Goal: Task Accomplishment & Management: Manage account settings

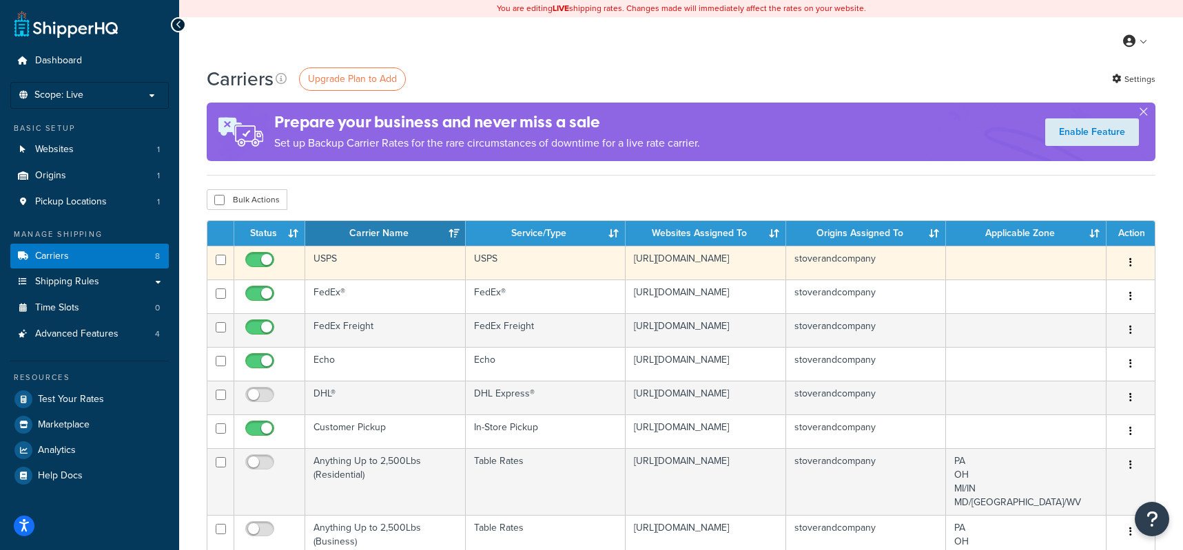
click at [1126, 263] on button "button" at bounding box center [1130, 263] width 19 height 22
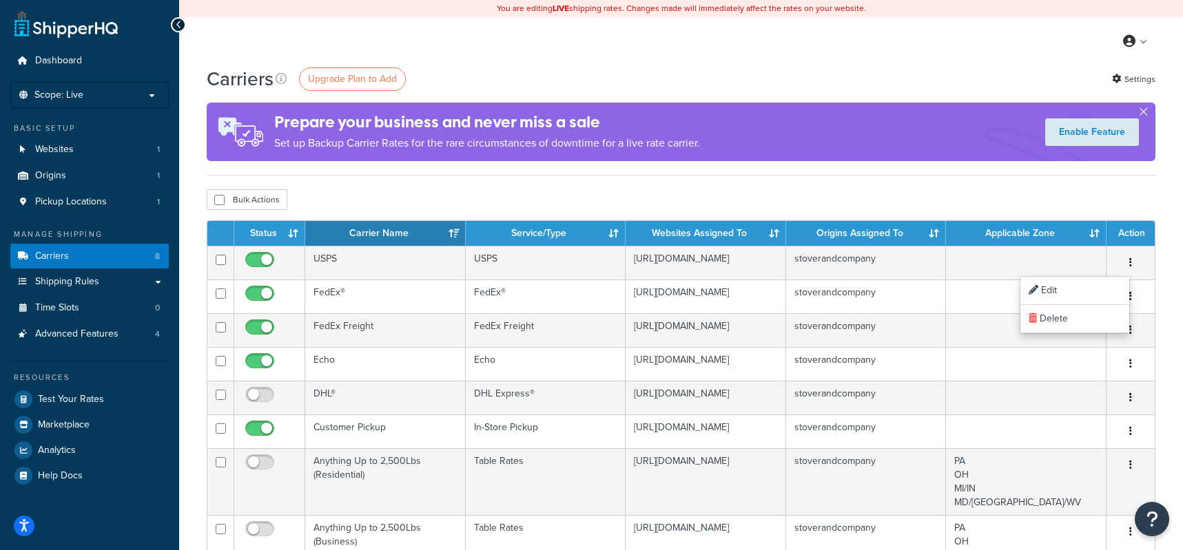
click at [1029, 196] on div "Bulk Actions Duplicate Delete" at bounding box center [681, 199] width 949 height 21
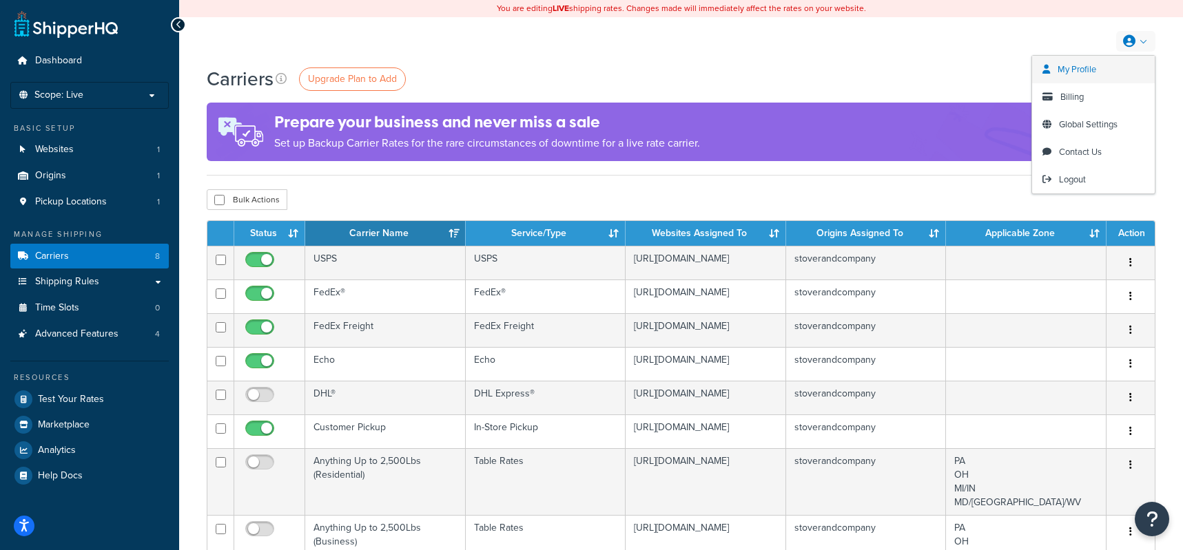
click at [1080, 68] on span "My Profile" at bounding box center [1076, 69] width 39 height 13
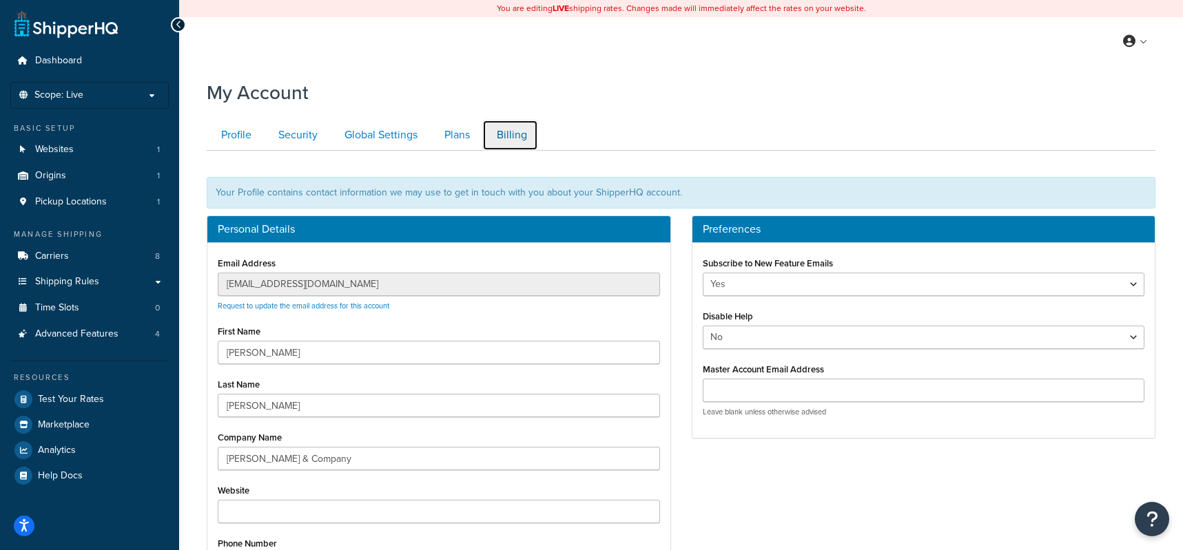
click at [513, 138] on link "Billing" at bounding box center [510, 135] width 56 height 31
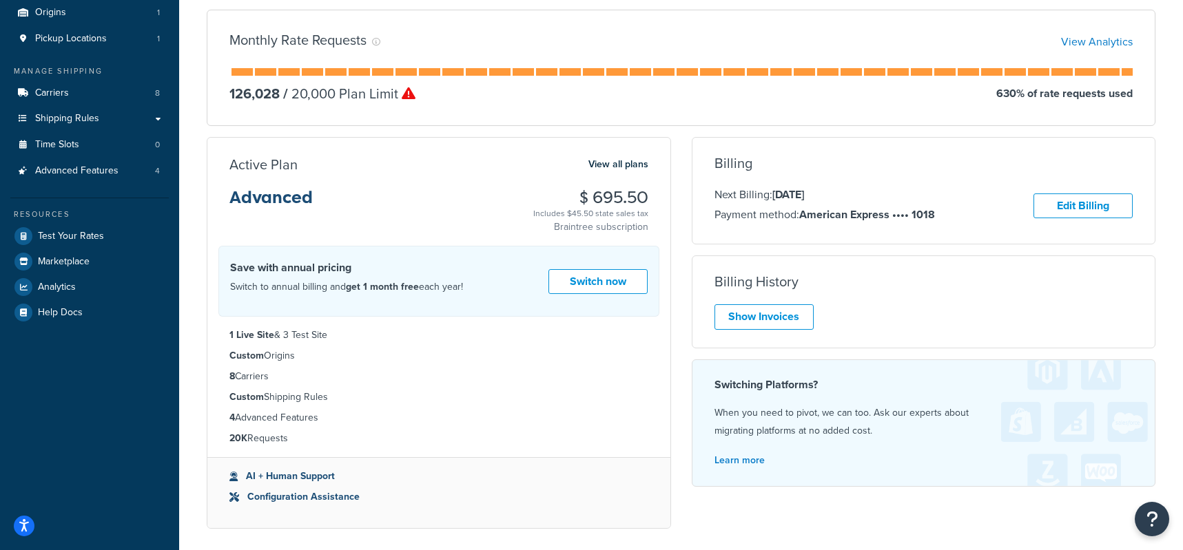
scroll to position [151, 0]
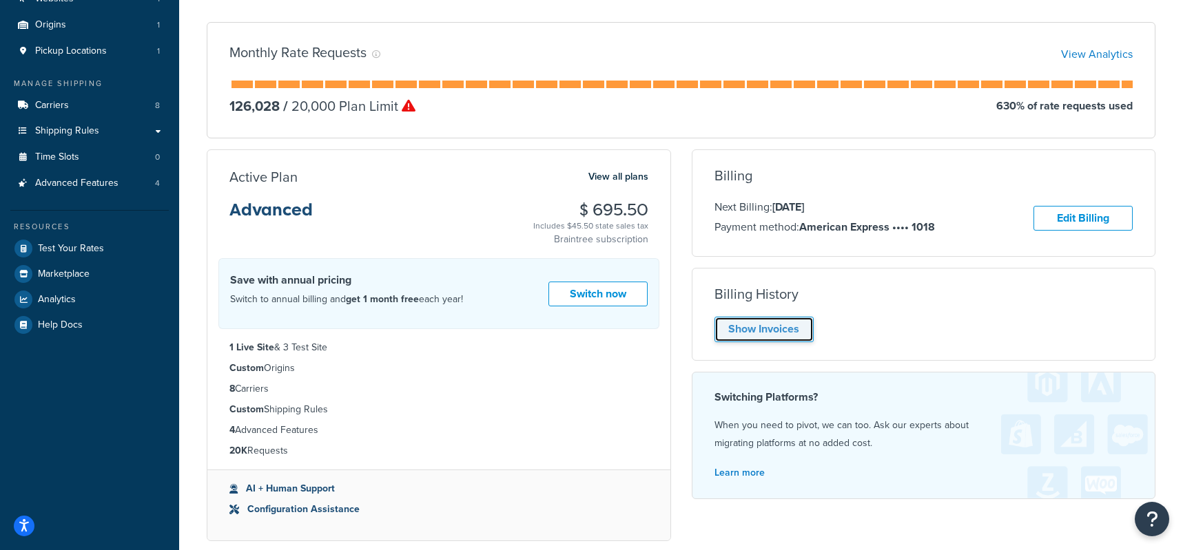
click at [791, 335] on link "Show Invoices" at bounding box center [763, 329] width 99 height 25
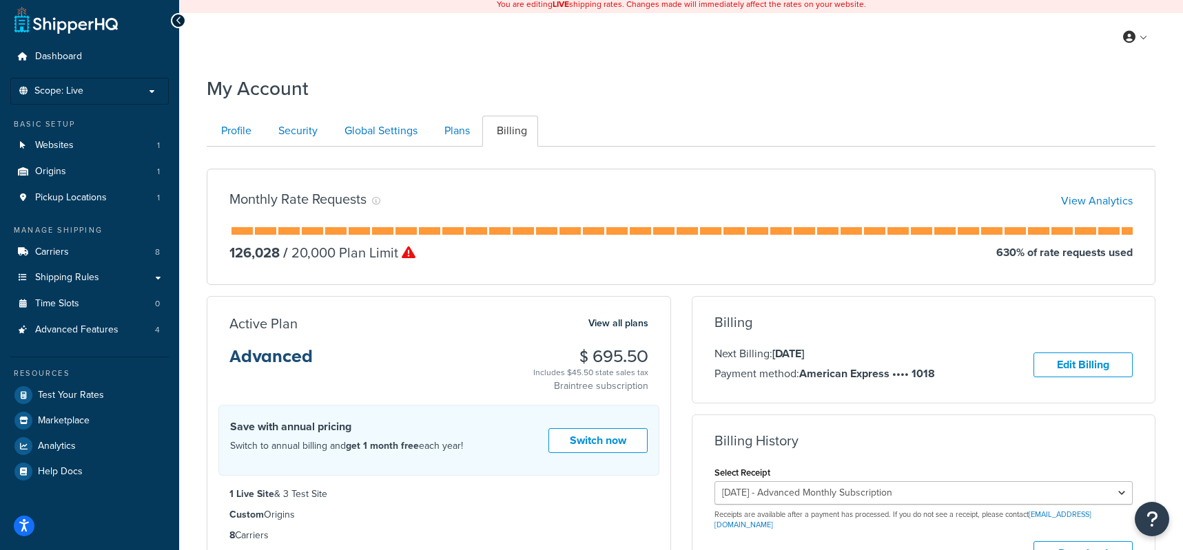
scroll to position [0, 0]
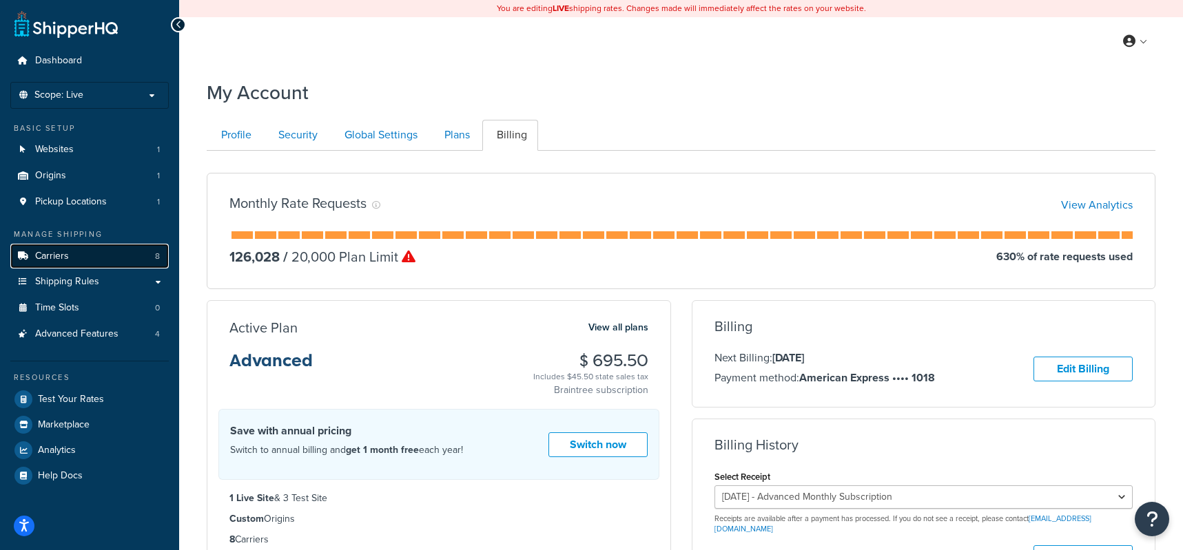
click at [99, 260] on link "Carriers 8" at bounding box center [89, 256] width 158 height 25
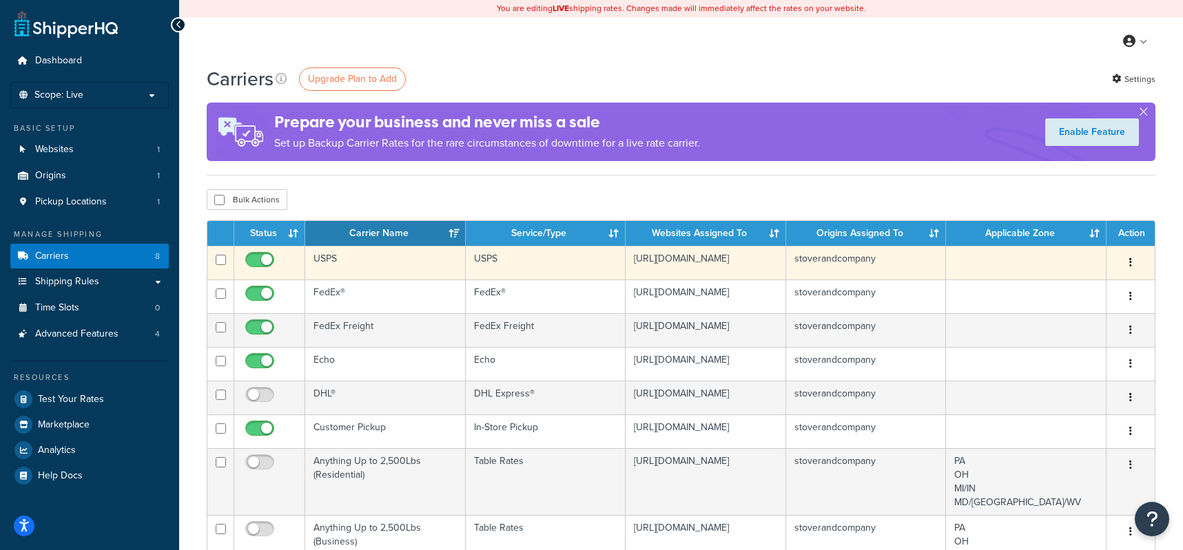
click at [1133, 264] on button "button" at bounding box center [1130, 263] width 19 height 22
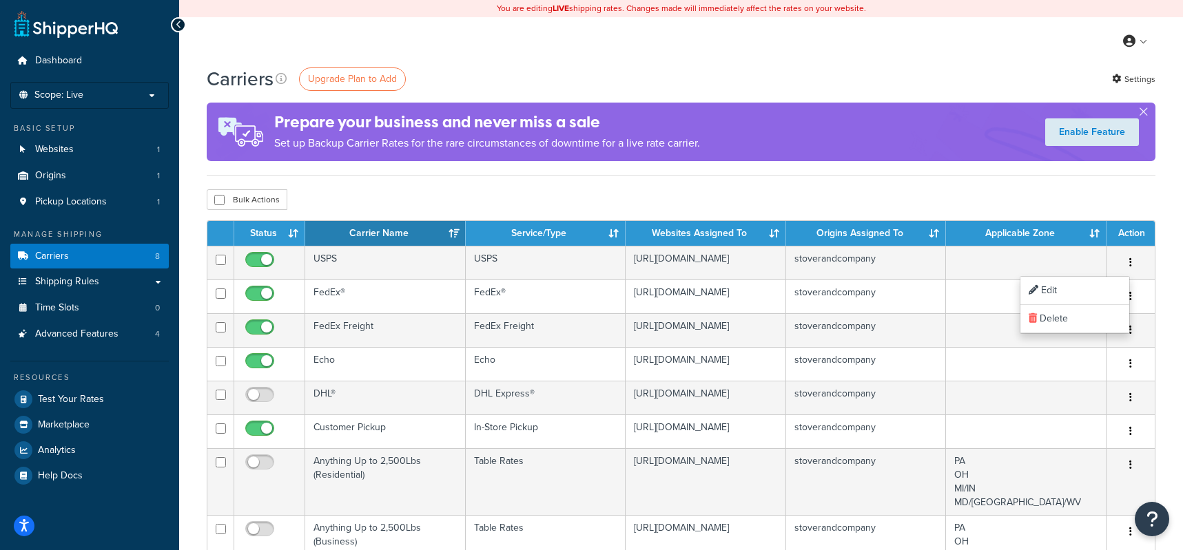
click at [1147, 183] on div "Carriers Upgrade Plan to Add Settings Prepare your business and never miss a sa…" at bounding box center [681, 482] width 1004 height 834
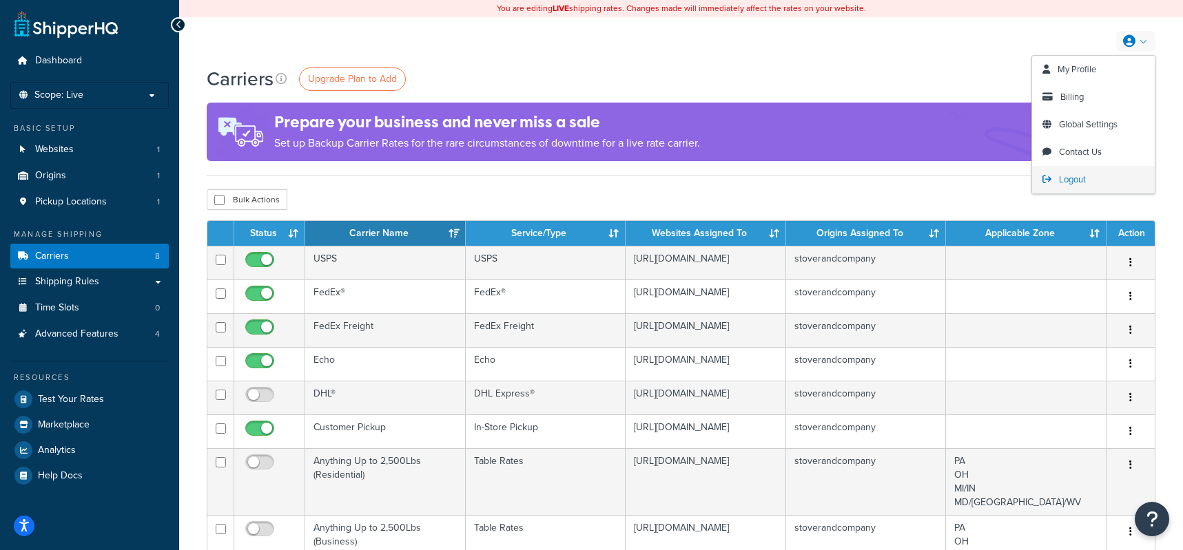
click at [1090, 183] on link "Logout" at bounding box center [1093, 180] width 123 height 28
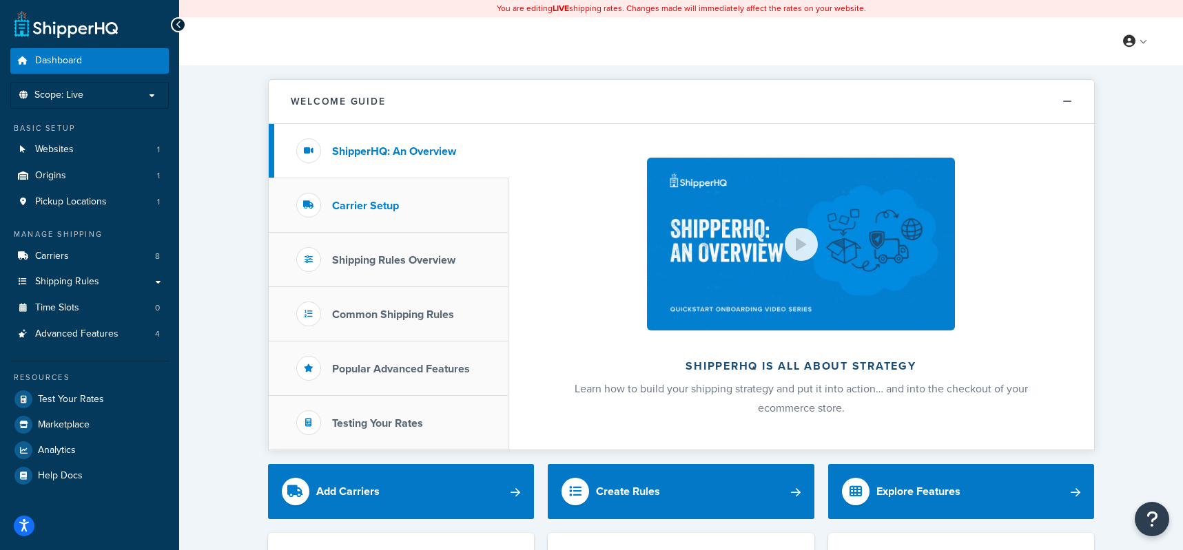
click at [384, 201] on h3 "Carrier Setup" at bounding box center [365, 206] width 67 height 12
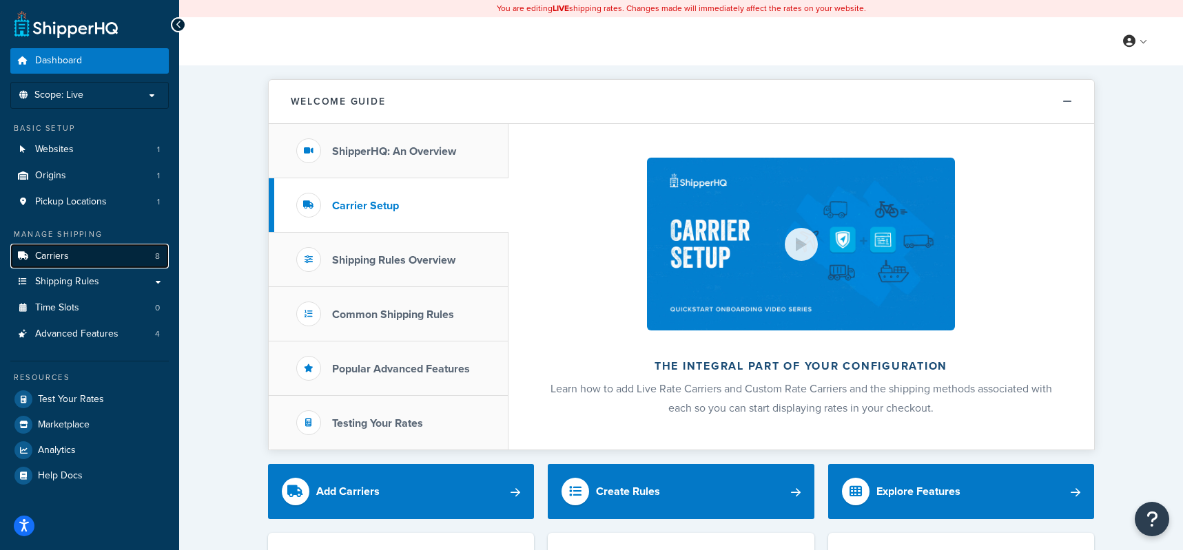
click at [89, 252] on link "Carriers 8" at bounding box center [89, 256] width 158 height 25
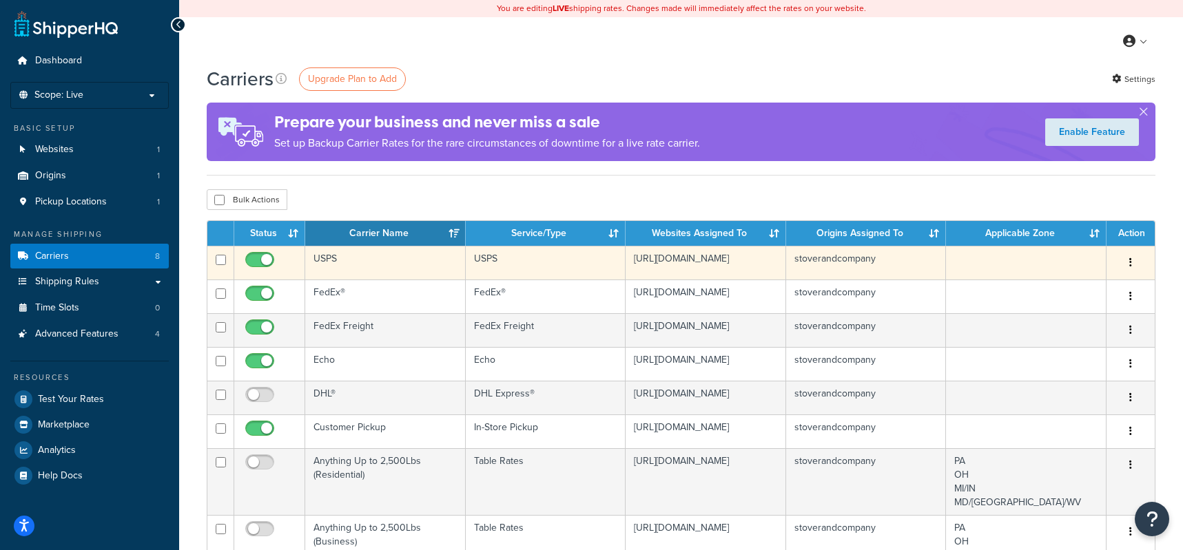
click at [1132, 261] on button "button" at bounding box center [1130, 263] width 19 height 22
click at [877, 266] on td "stoverandcompany" at bounding box center [866, 263] width 161 height 34
click at [865, 266] on td "stoverandcompany" at bounding box center [866, 263] width 161 height 34
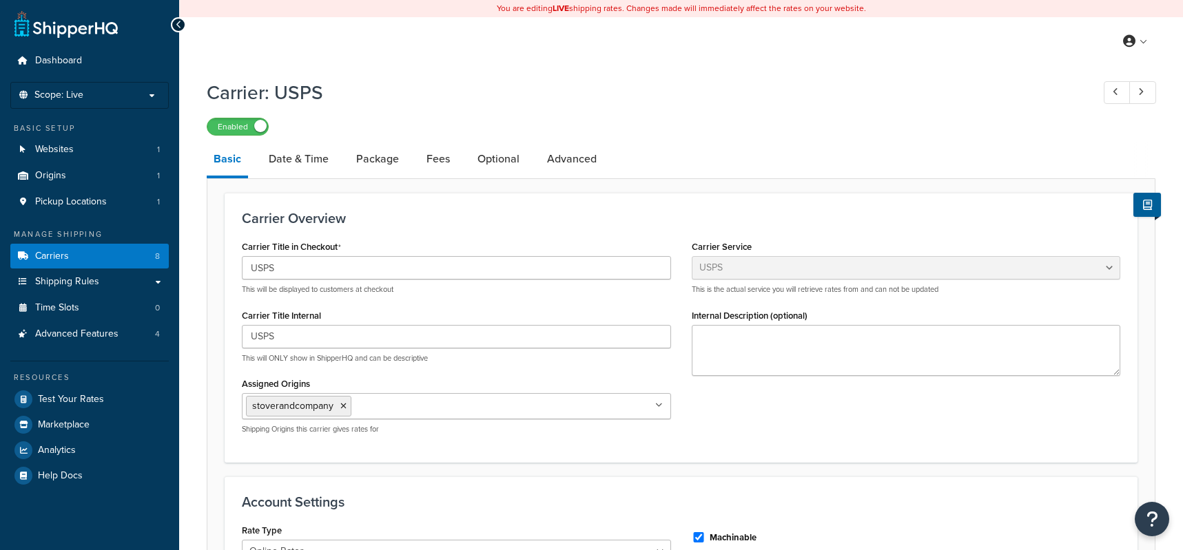
select select "usps"
select select "ONLINE"
click at [441, 159] on link "Fees" at bounding box center [438, 159] width 37 height 33
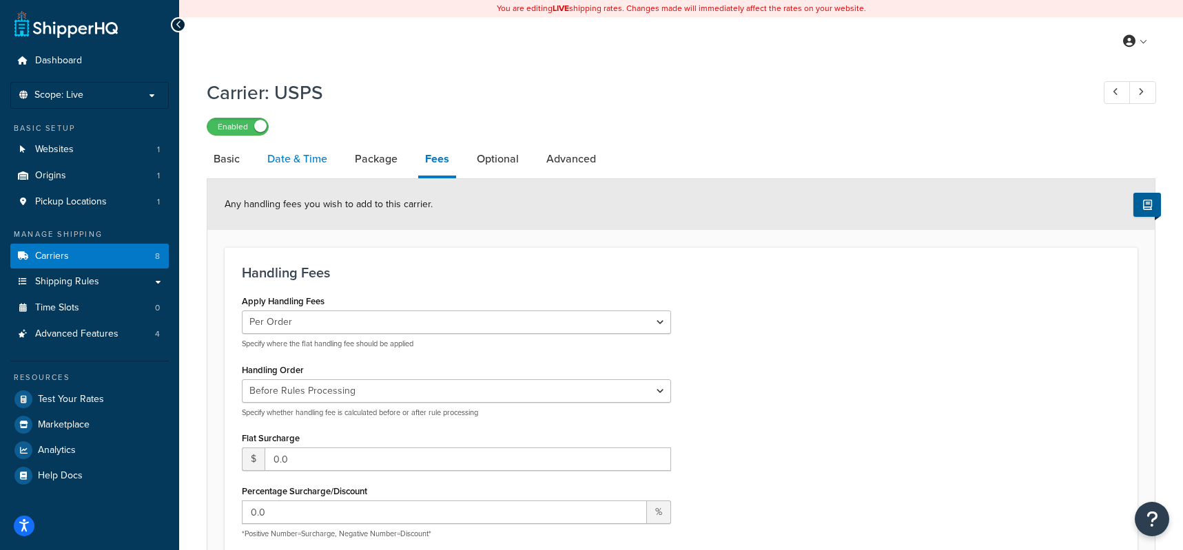
click at [297, 161] on link "Date & Time" at bounding box center [297, 159] width 74 height 33
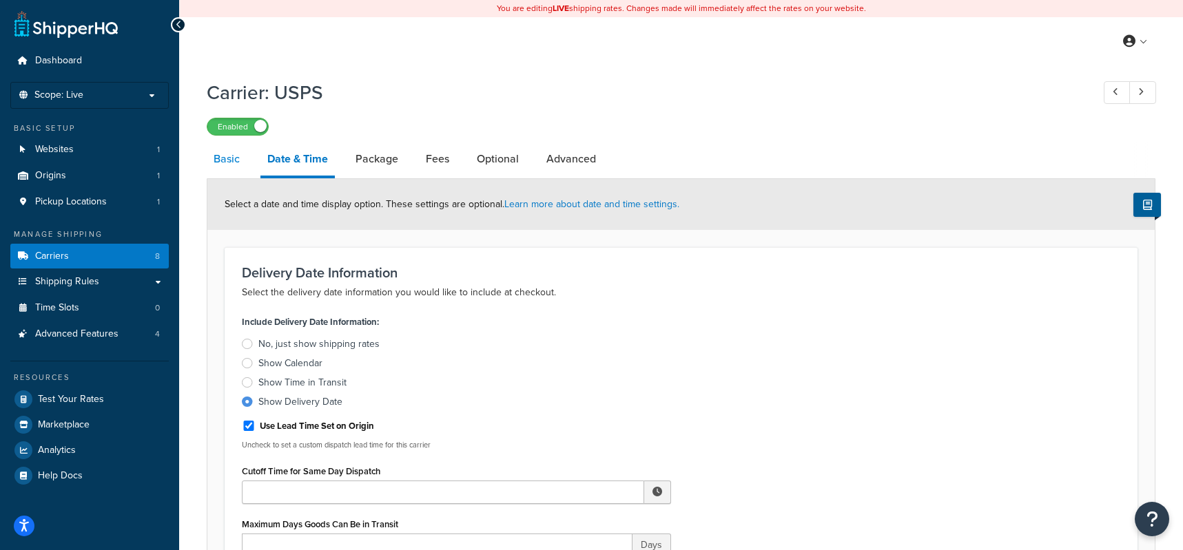
click at [214, 162] on link "Basic" at bounding box center [227, 159] width 40 height 33
select select "usps"
select select "ONLINE"
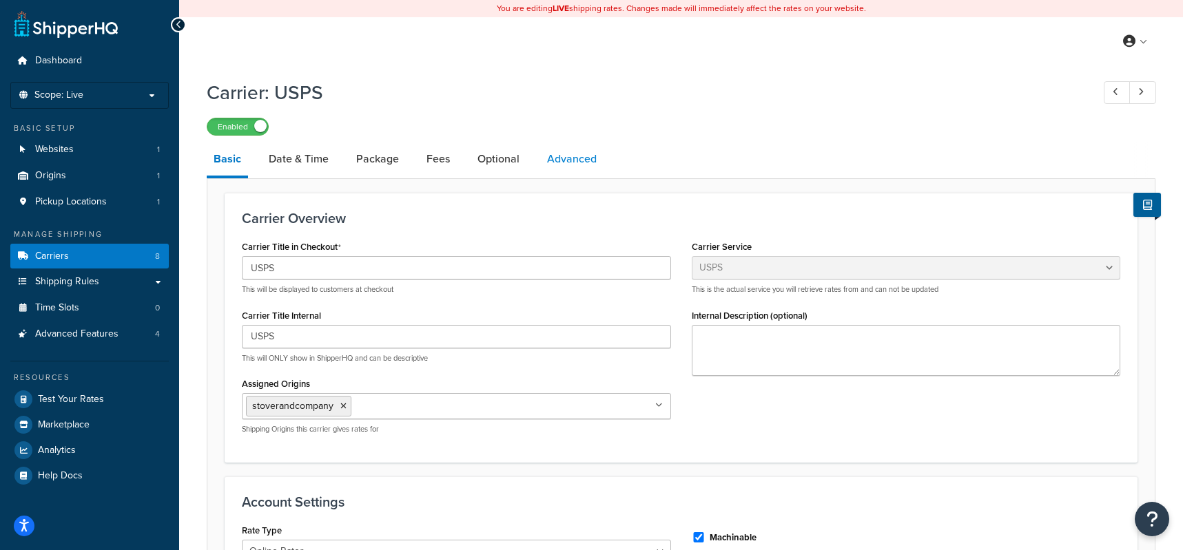
click at [569, 162] on link "Advanced" at bounding box center [571, 159] width 63 height 33
select select "false"
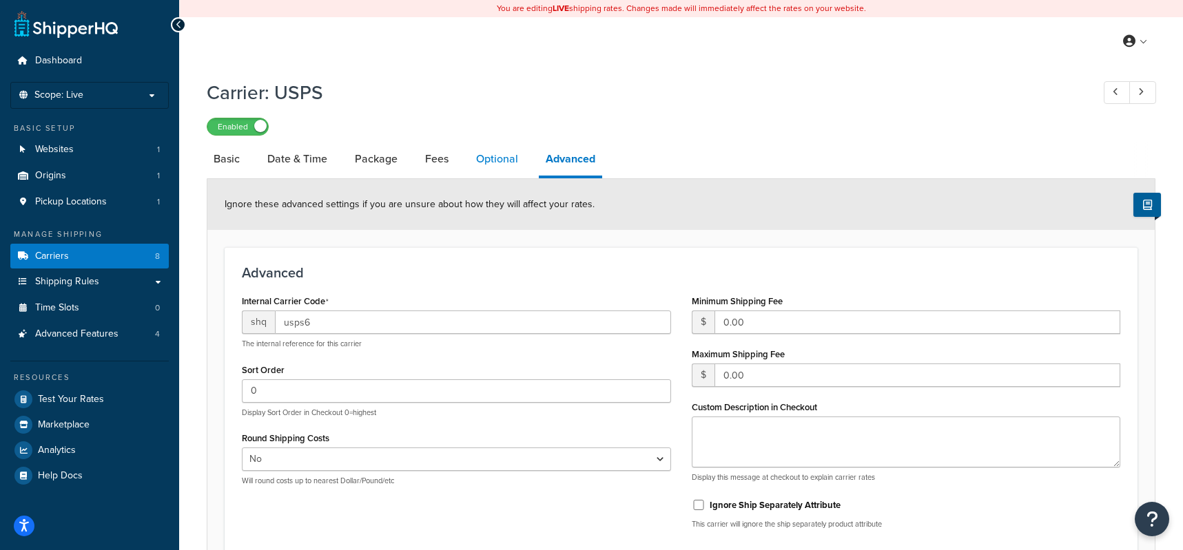
click at [489, 157] on link "Optional" at bounding box center [497, 159] width 56 height 33
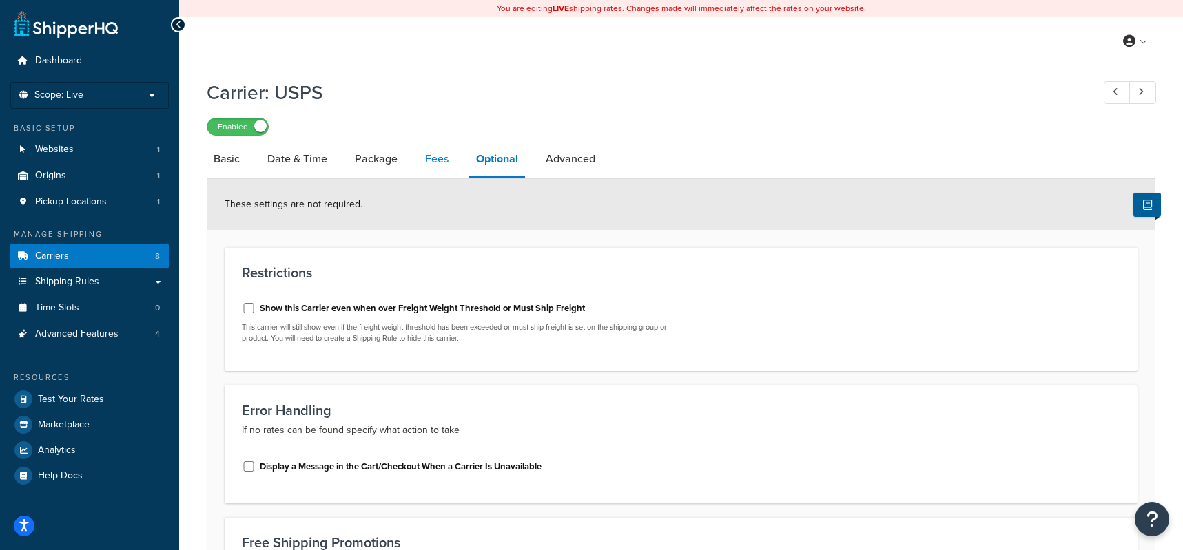
click at [434, 159] on link "Fees" at bounding box center [436, 159] width 37 height 33
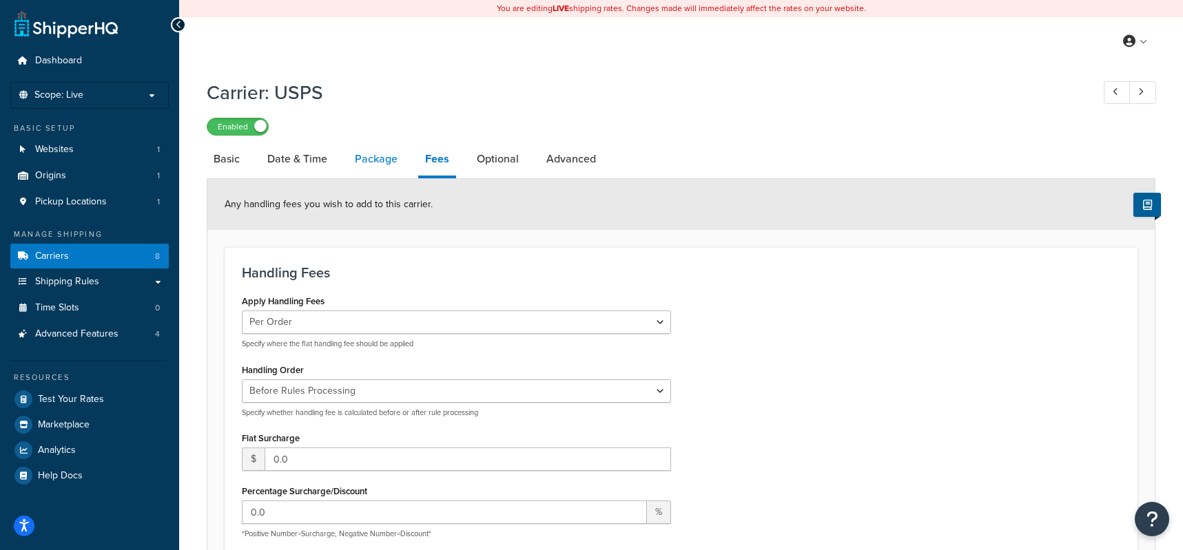
click at [391, 163] on link "Package" at bounding box center [376, 159] width 56 height 33
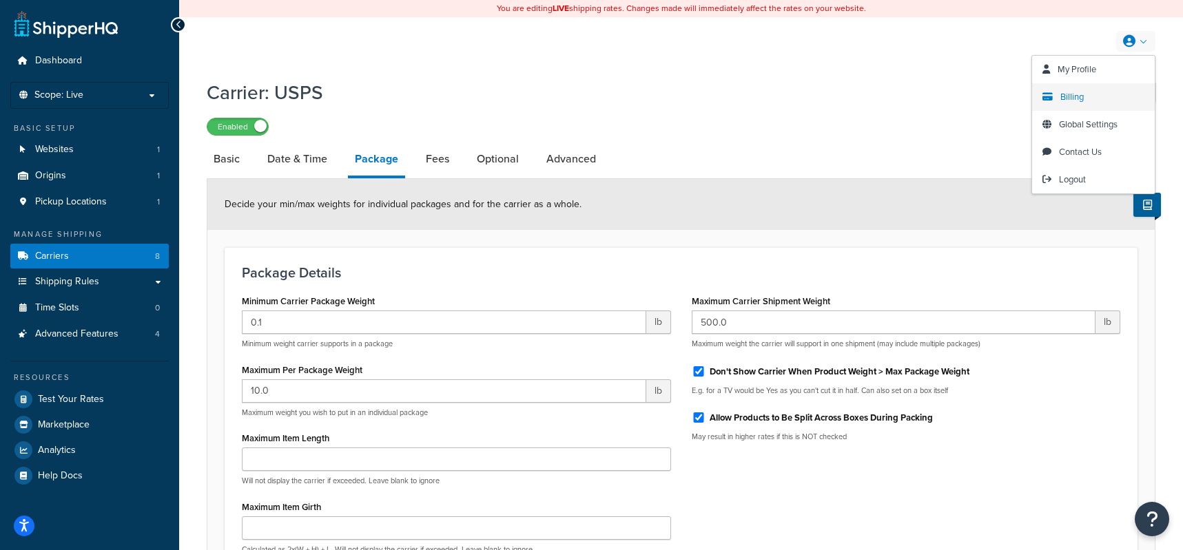
click at [1065, 102] on span "Billing" at bounding box center [1071, 96] width 23 height 13
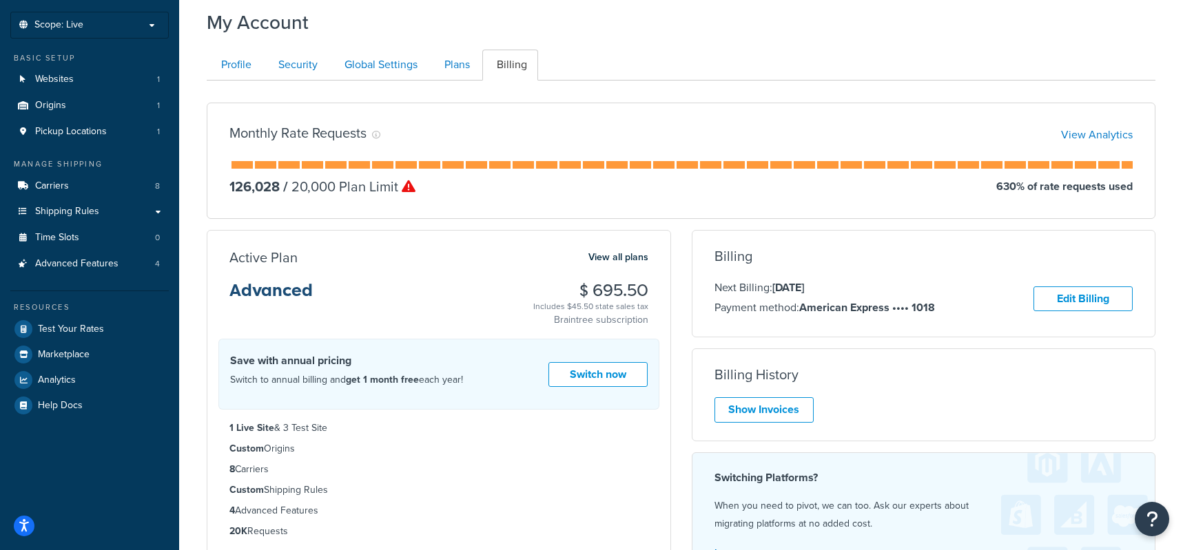
scroll to position [138, 0]
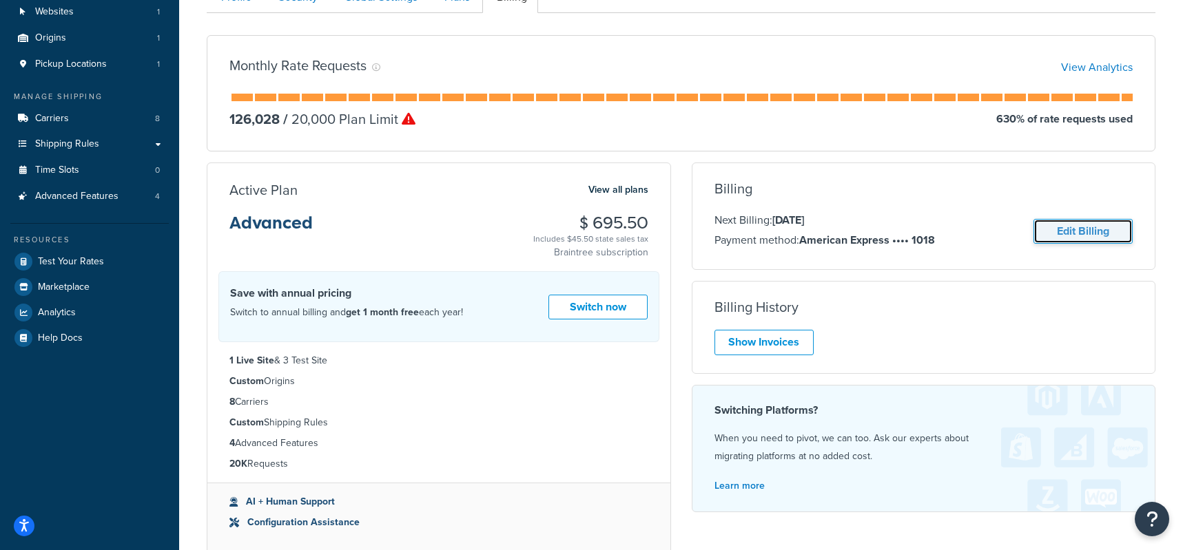
click at [1066, 232] on link "Edit Billing" at bounding box center [1082, 231] width 99 height 25
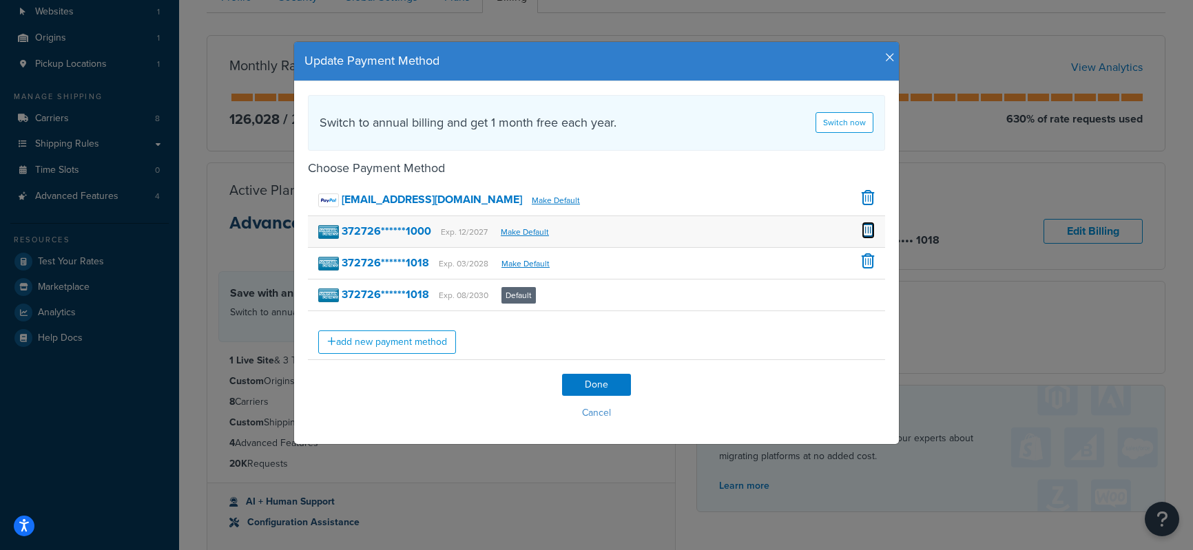
click at [864, 230] on span at bounding box center [868, 229] width 13 height 15
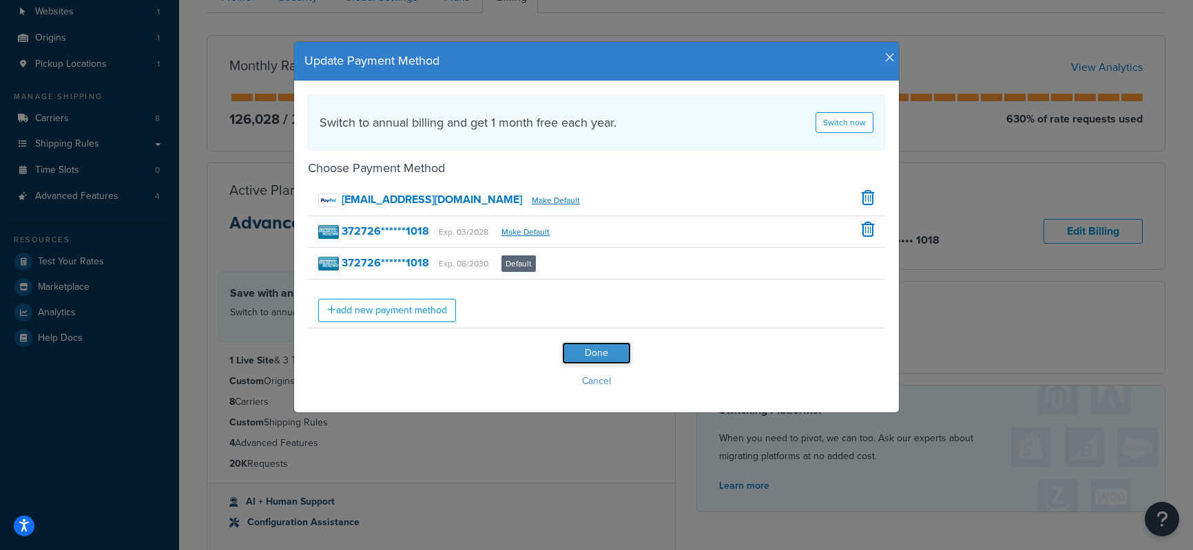
click at [591, 352] on input "Done" at bounding box center [596, 353] width 69 height 22
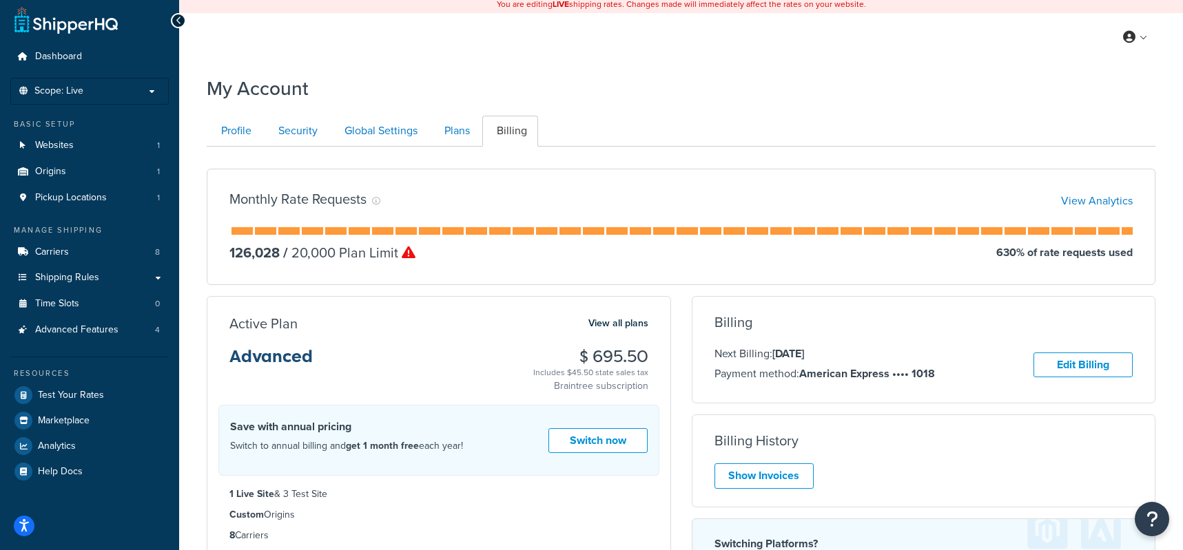
scroll to position [0, 0]
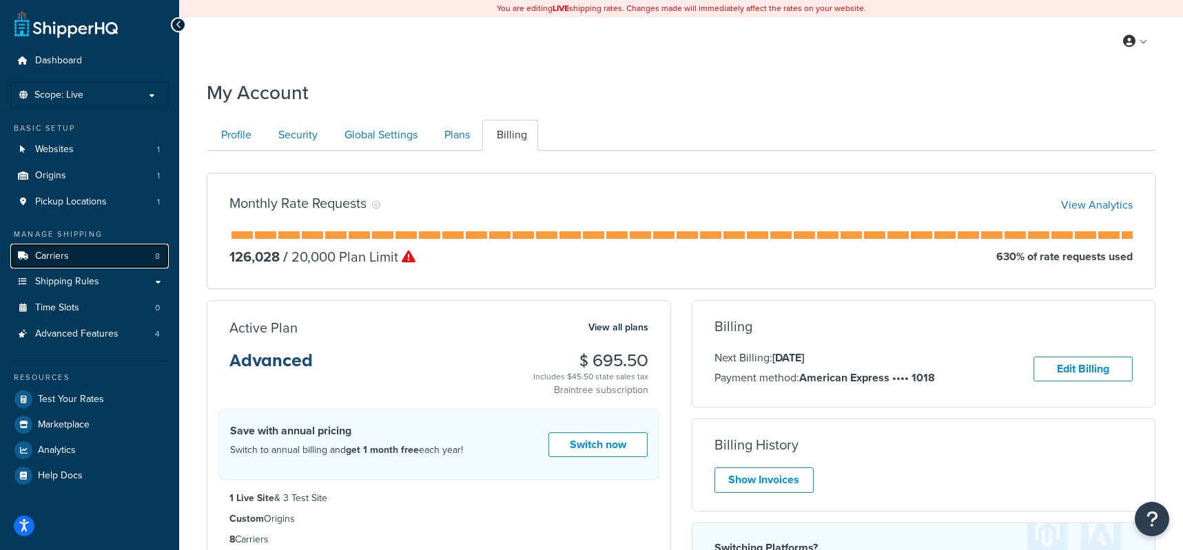
click at [62, 260] on span "Carriers" at bounding box center [52, 257] width 34 height 12
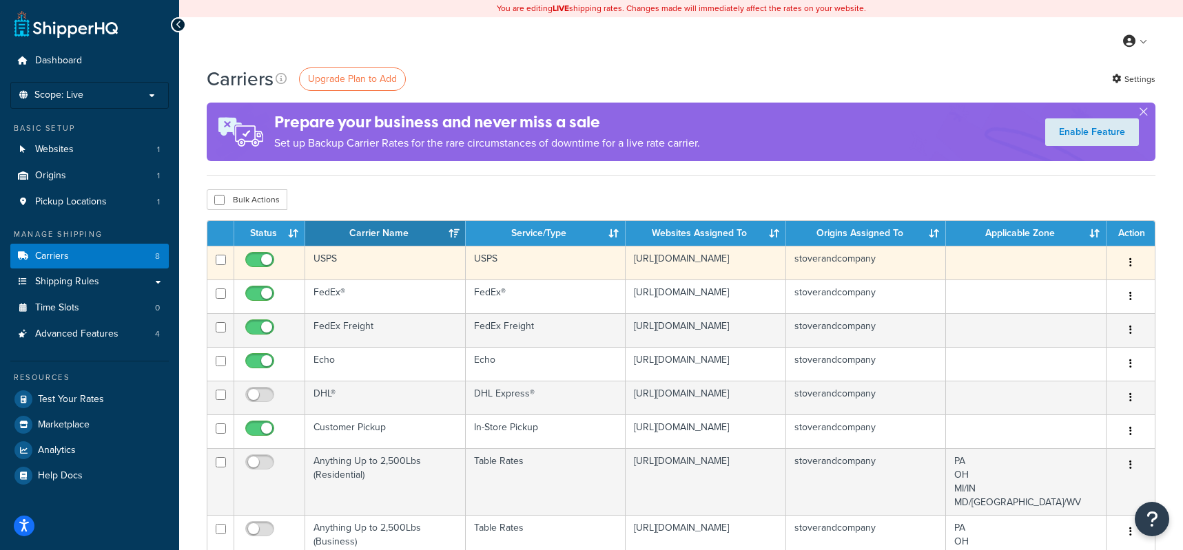
click at [1126, 264] on button "button" at bounding box center [1130, 263] width 19 height 22
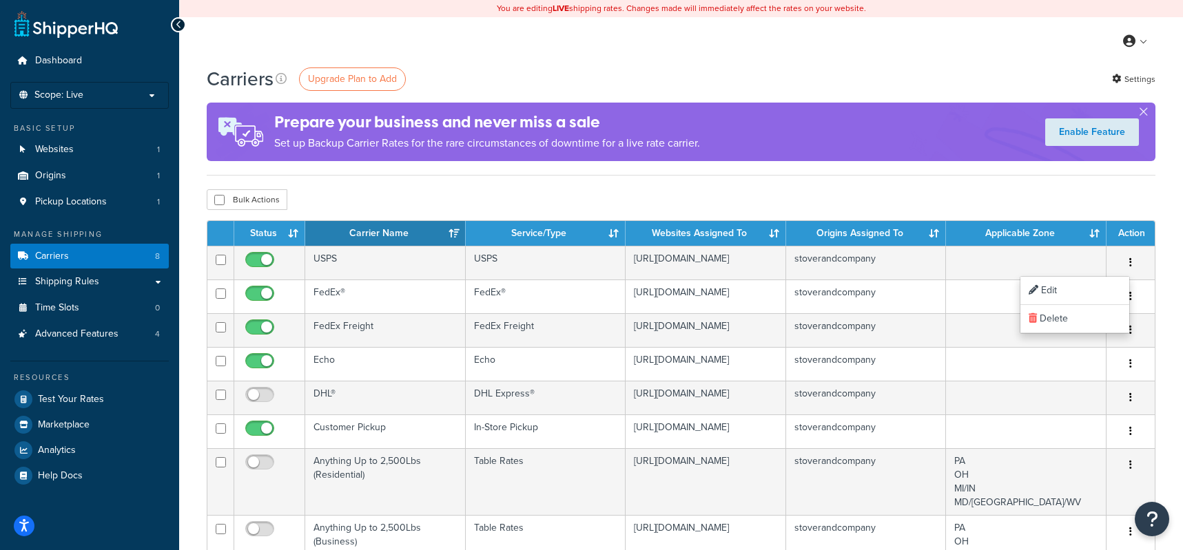
click at [1122, 194] on div "Bulk Actions Duplicate Delete" at bounding box center [681, 199] width 949 height 21
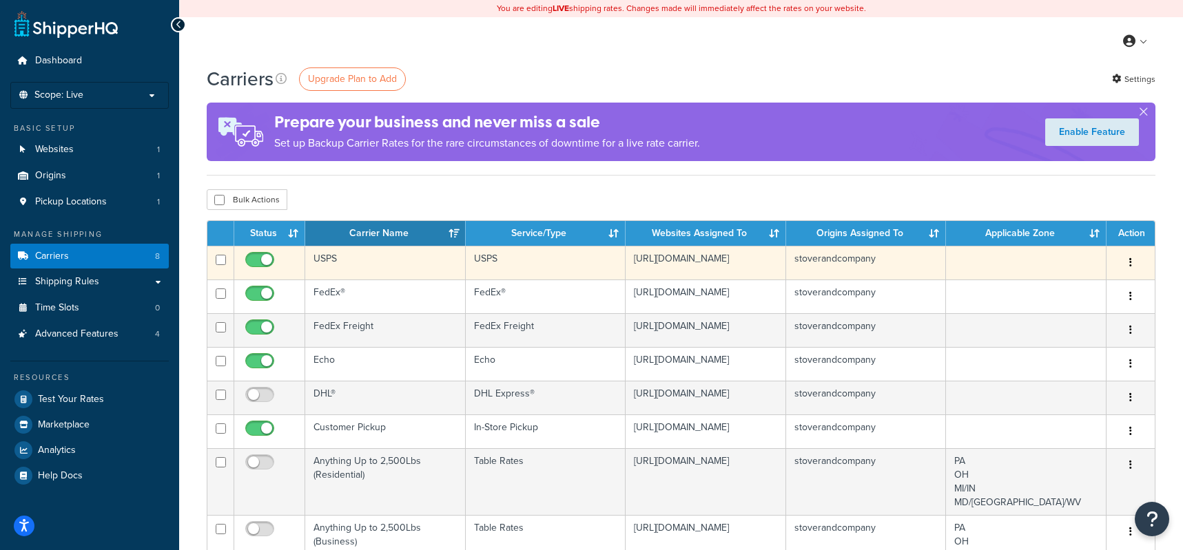
click at [1131, 264] on icon "button" at bounding box center [1130, 263] width 3 height 10
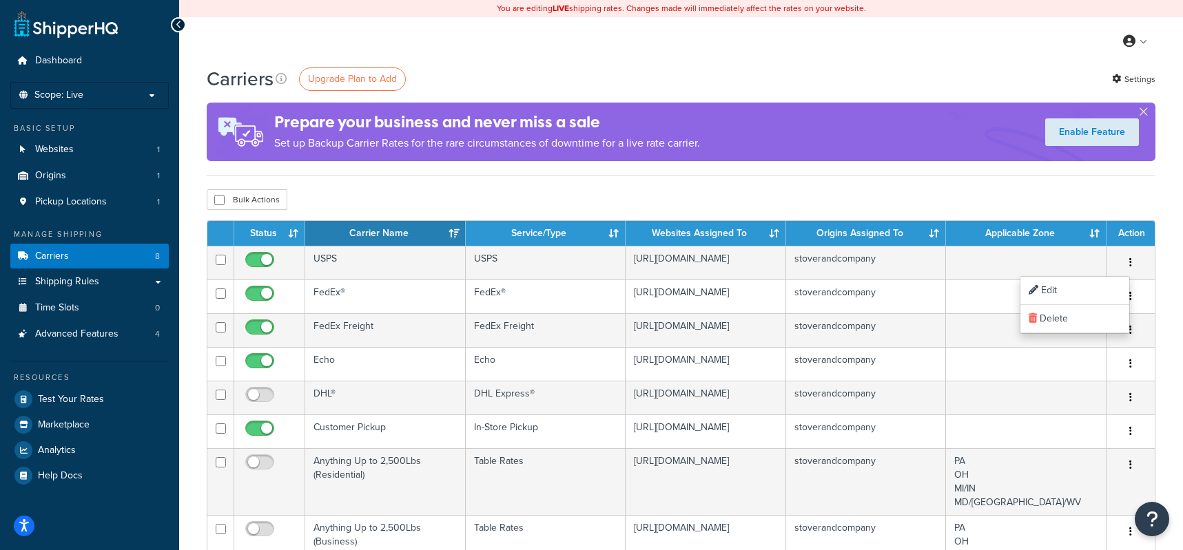
click at [986, 190] on div "Bulk Actions Duplicate Delete" at bounding box center [681, 199] width 949 height 21
click at [905, 65] on div "Carriers Upgrade Plan to Add Settings" at bounding box center [681, 78] width 949 height 27
click at [1127, 74] on link "Settings" at bounding box center [1133, 79] width 43 height 19
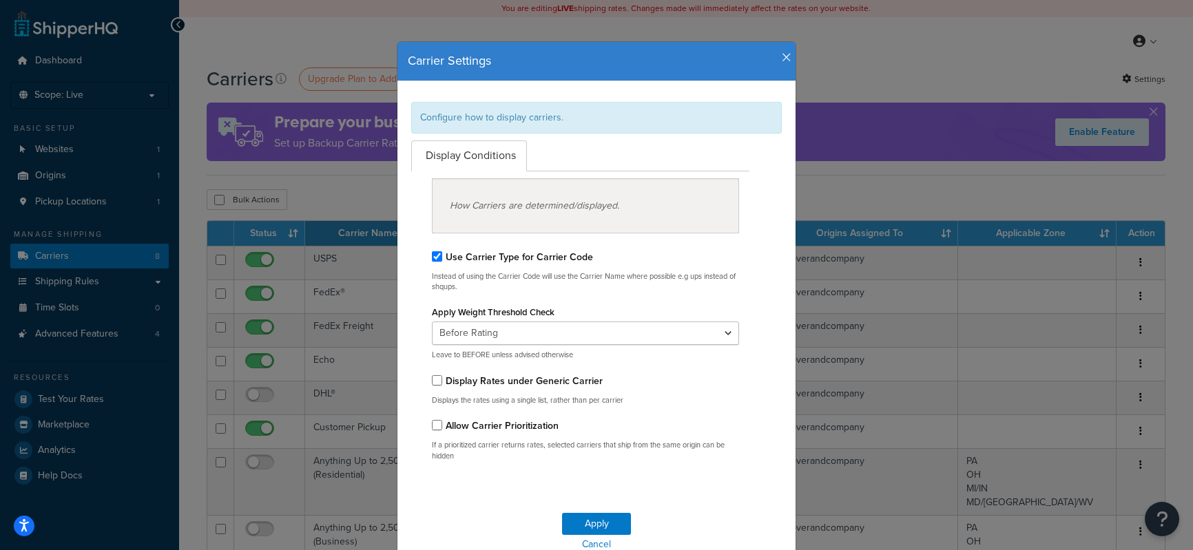
click at [785, 56] on icon "button" at bounding box center [787, 58] width 10 height 12
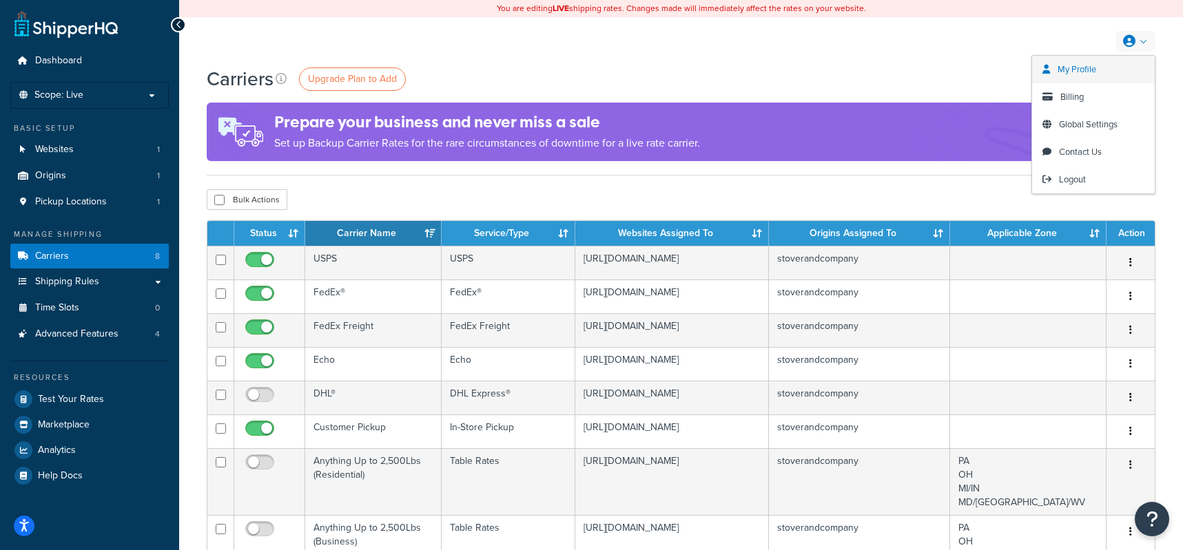
click at [1071, 72] on span "My Profile" at bounding box center [1076, 69] width 39 height 13
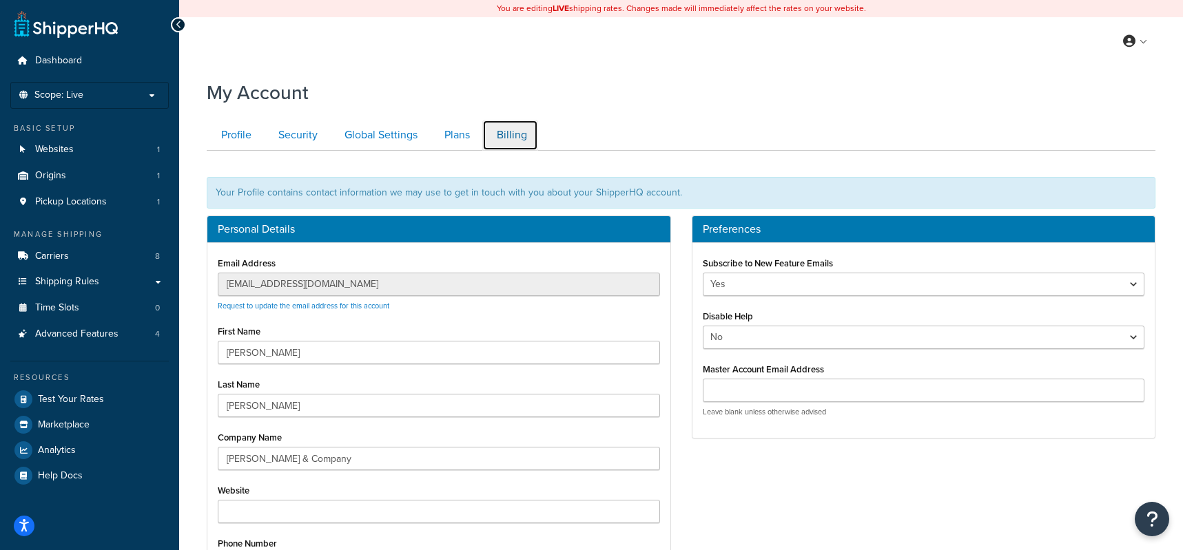
click at [520, 138] on link "Billing" at bounding box center [510, 135] width 56 height 31
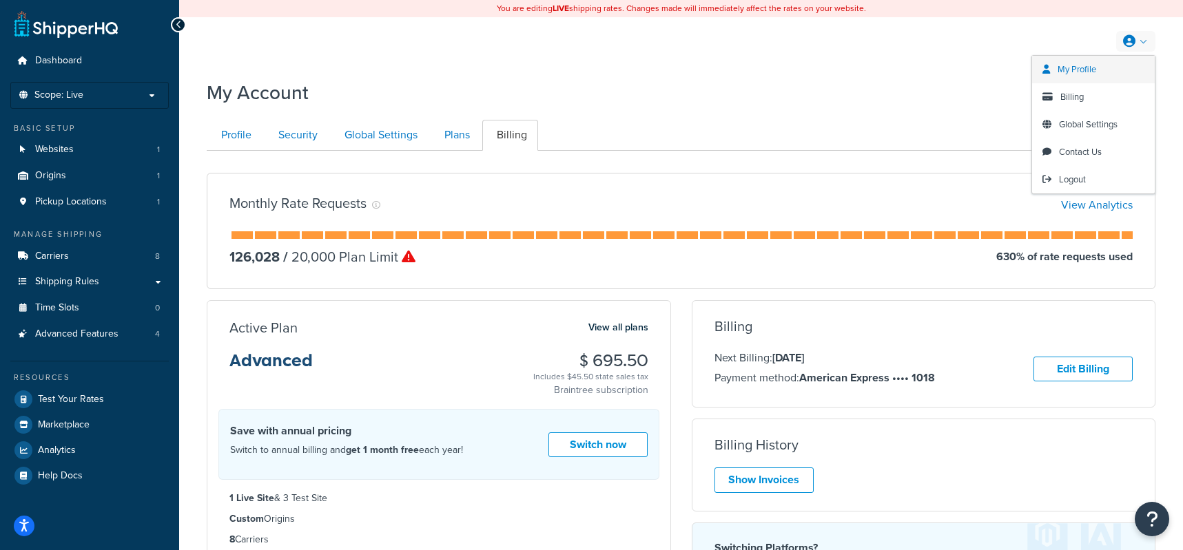
click at [1098, 70] on link "My Profile" at bounding box center [1093, 70] width 123 height 28
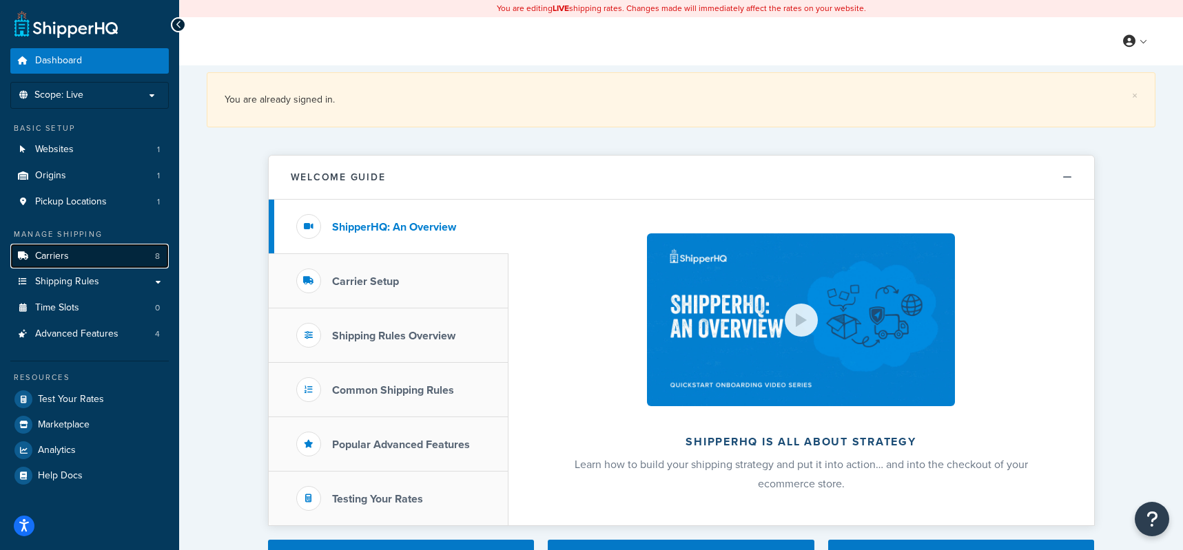
click at [87, 261] on link "Carriers 8" at bounding box center [89, 256] width 158 height 25
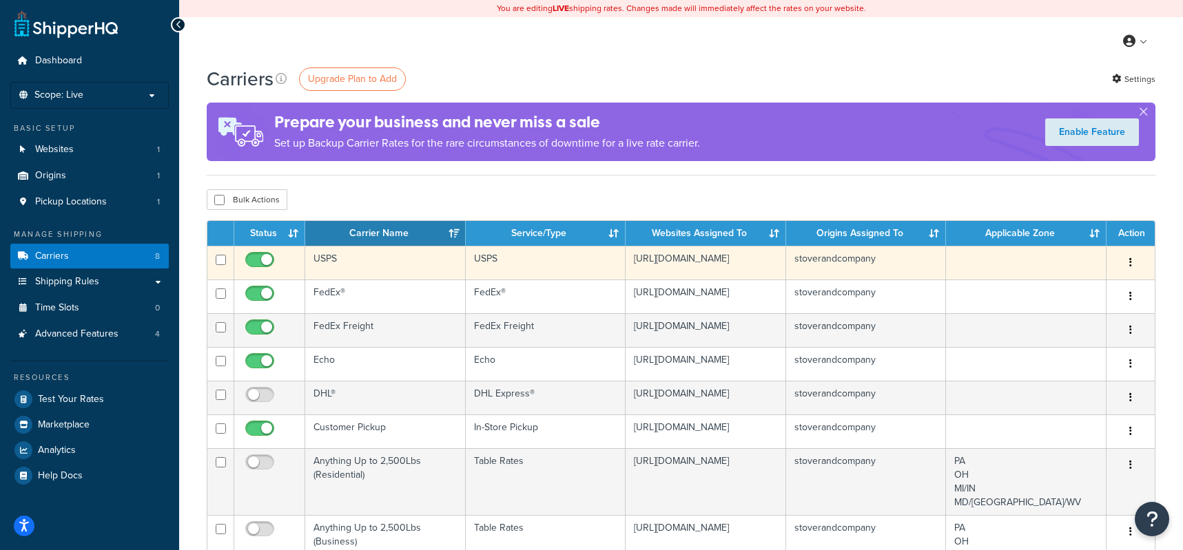
click at [1138, 258] on button "button" at bounding box center [1130, 263] width 19 height 22
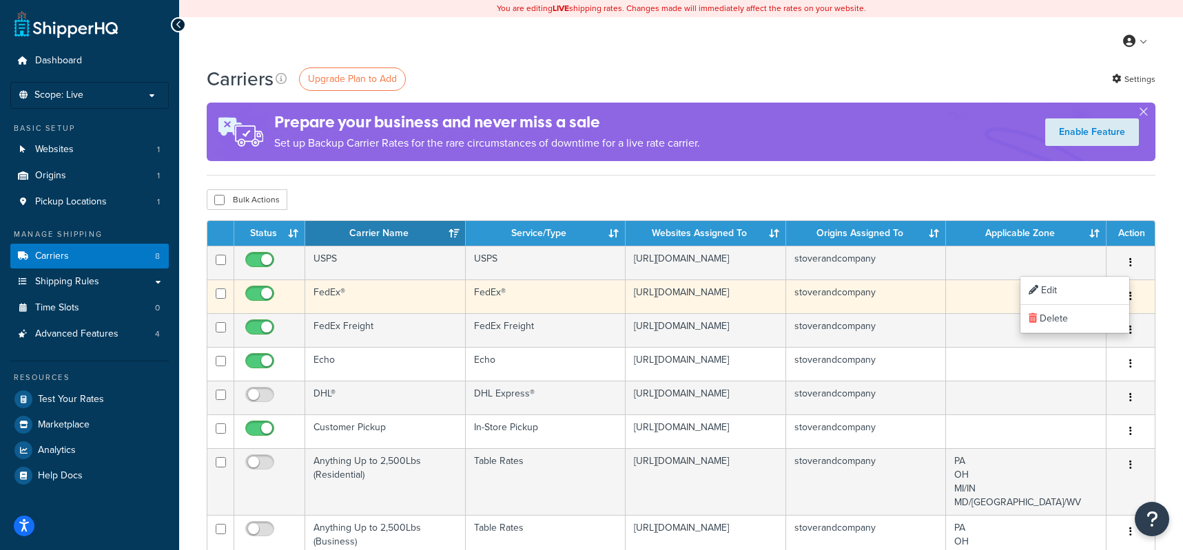
click at [1139, 299] on button "button" at bounding box center [1130, 297] width 19 height 22
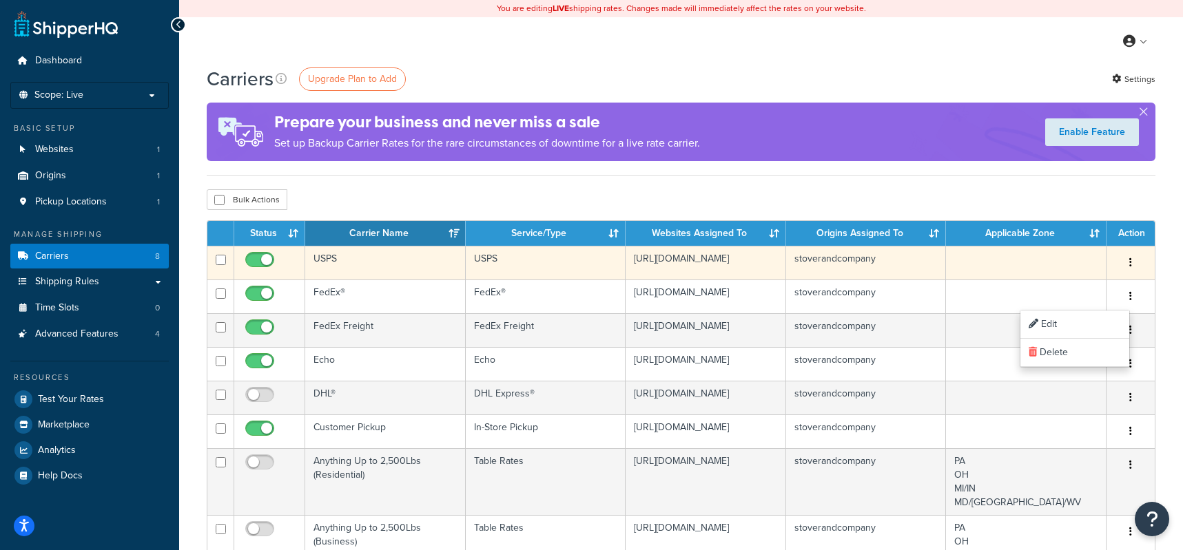
click at [1141, 258] on div "Edit [GEOGRAPHIC_DATA]" at bounding box center [1131, 263] width 32 height 22
click at [1135, 263] on button "button" at bounding box center [1130, 263] width 19 height 22
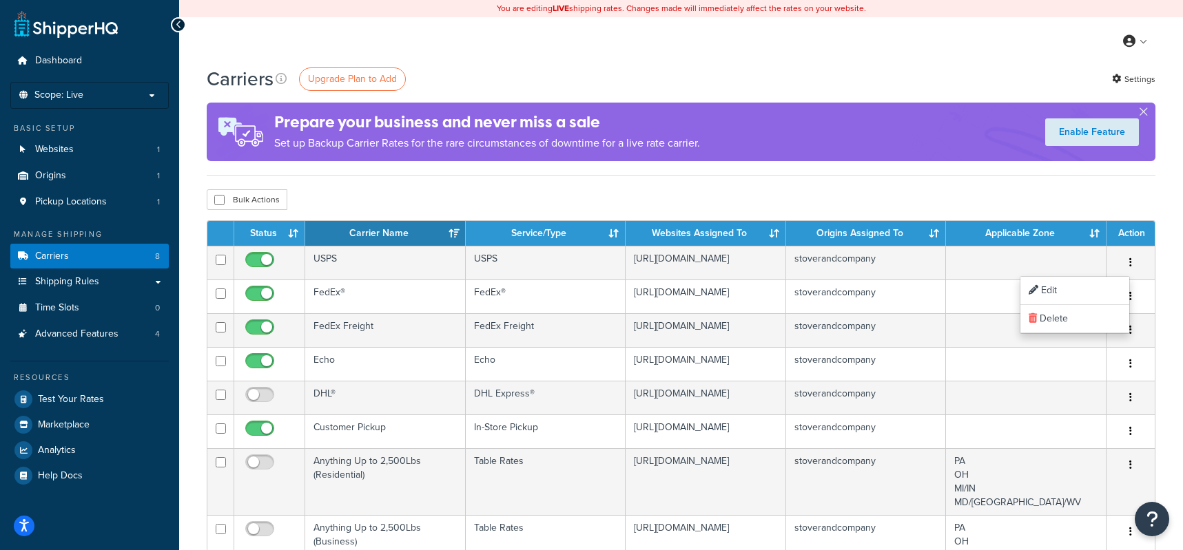
click at [1172, 332] on div "Carriers Upgrade Plan to Add Settings Prepare your business and never miss a sa…" at bounding box center [681, 482] width 1004 height 834
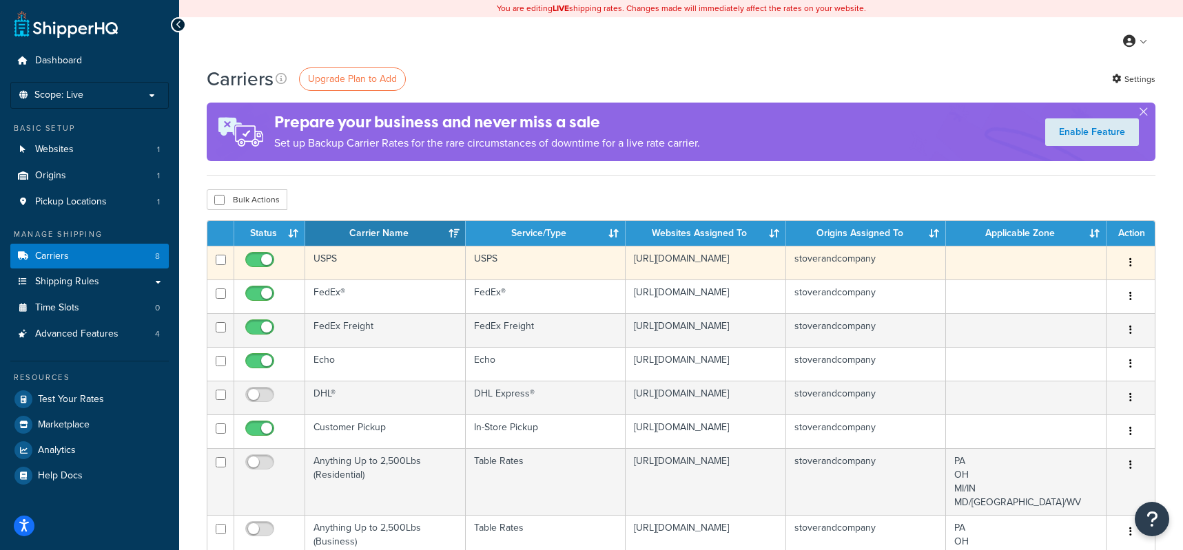
click at [1130, 260] on icon "button" at bounding box center [1130, 263] width 3 height 10
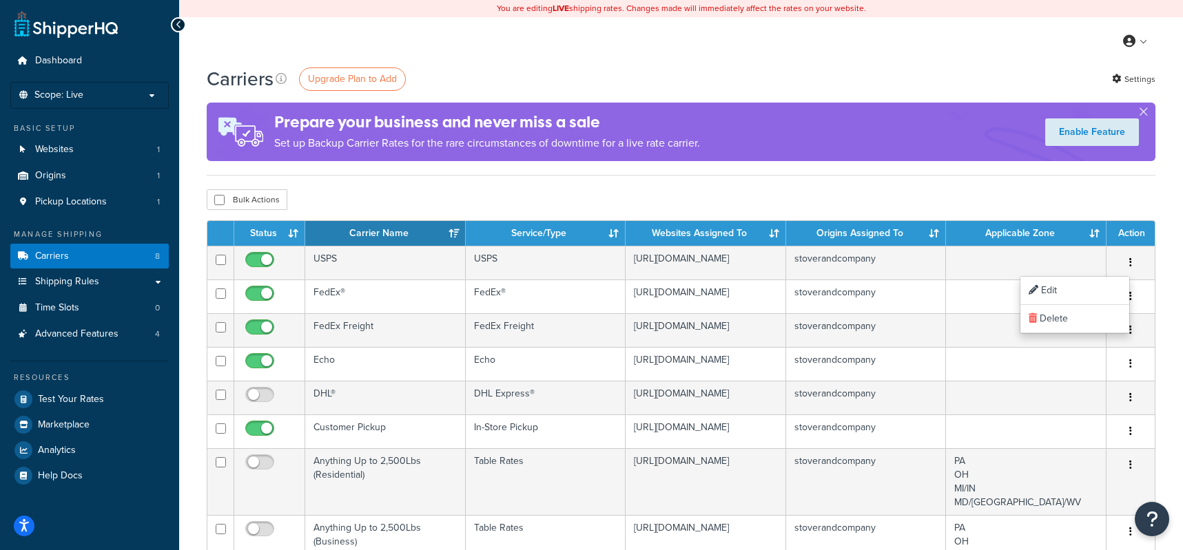
click at [1160, 197] on div "Carriers Upgrade Plan to Add Settings Prepare your business and never miss a sa…" at bounding box center [681, 482] width 1004 height 834
click at [1145, 79] on link "Settings" at bounding box center [1133, 79] width 43 height 19
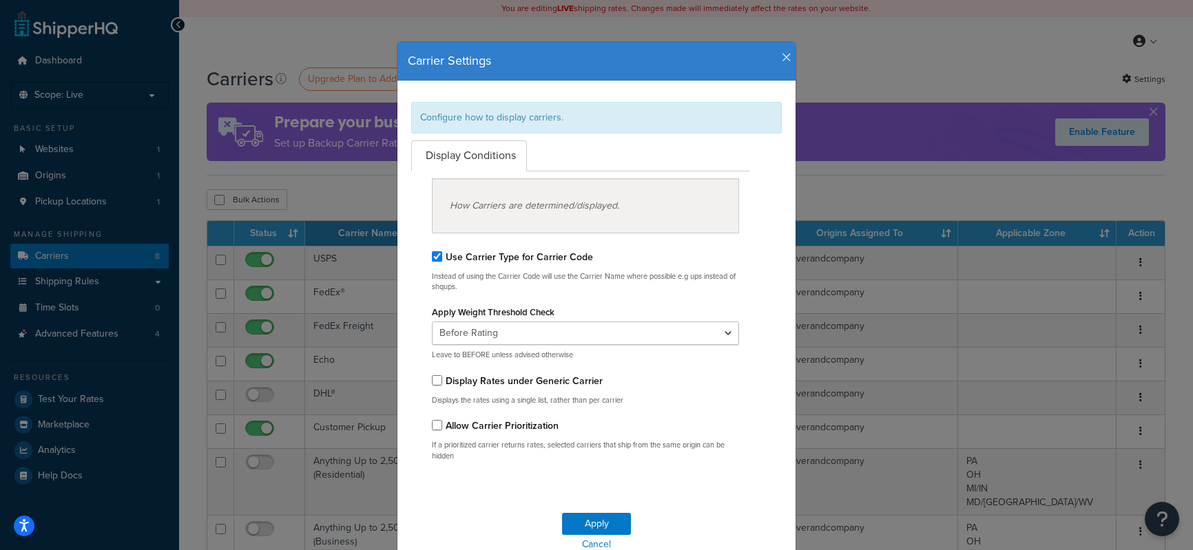
click at [782, 52] on icon "button" at bounding box center [787, 58] width 10 height 12
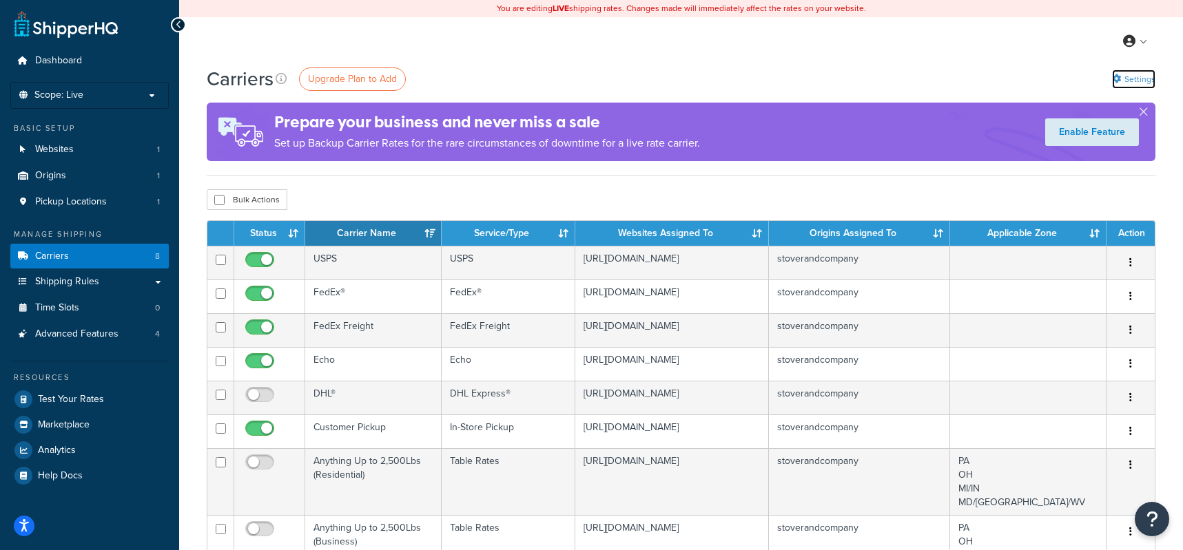
click at [1134, 72] on link "Settings" at bounding box center [1133, 79] width 43 height 19
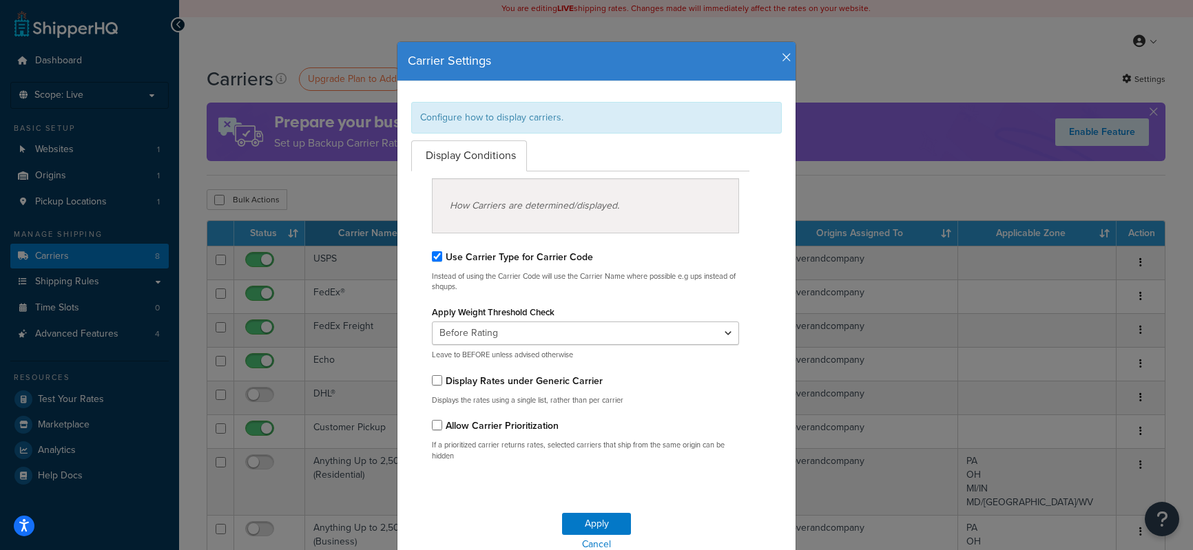
click at [782, 59] on icon "button" at bounding box center [787, 58] width 10 height 12
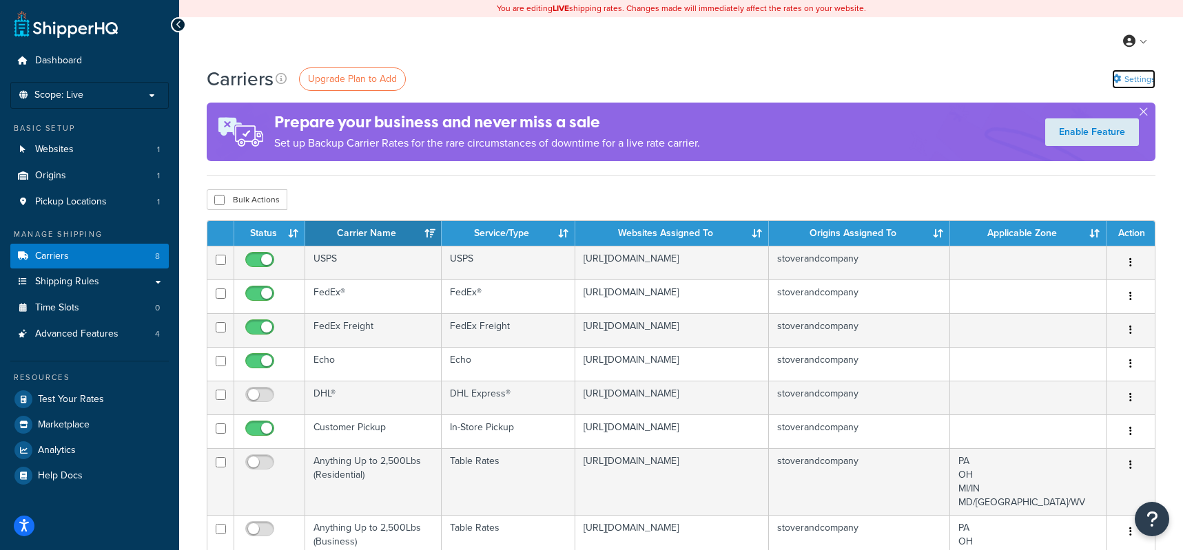
click at [1144, 83] on link "Settings" at bounding box center [1133, 79] width 43 height 19
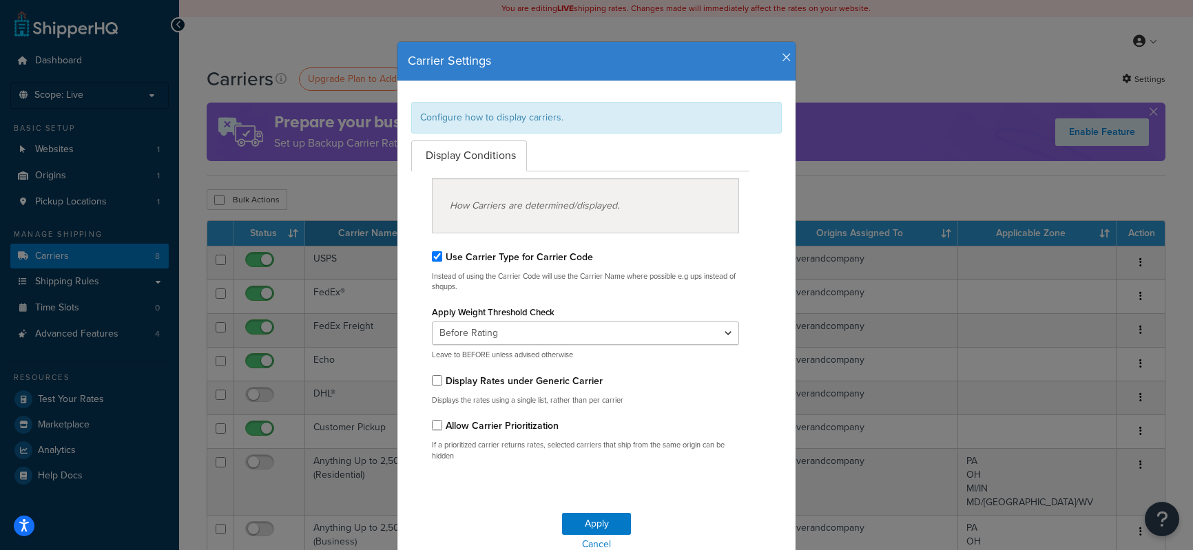
click at [782, 54] on icon "button" at bounding box center [787, 58] width 10 height 12
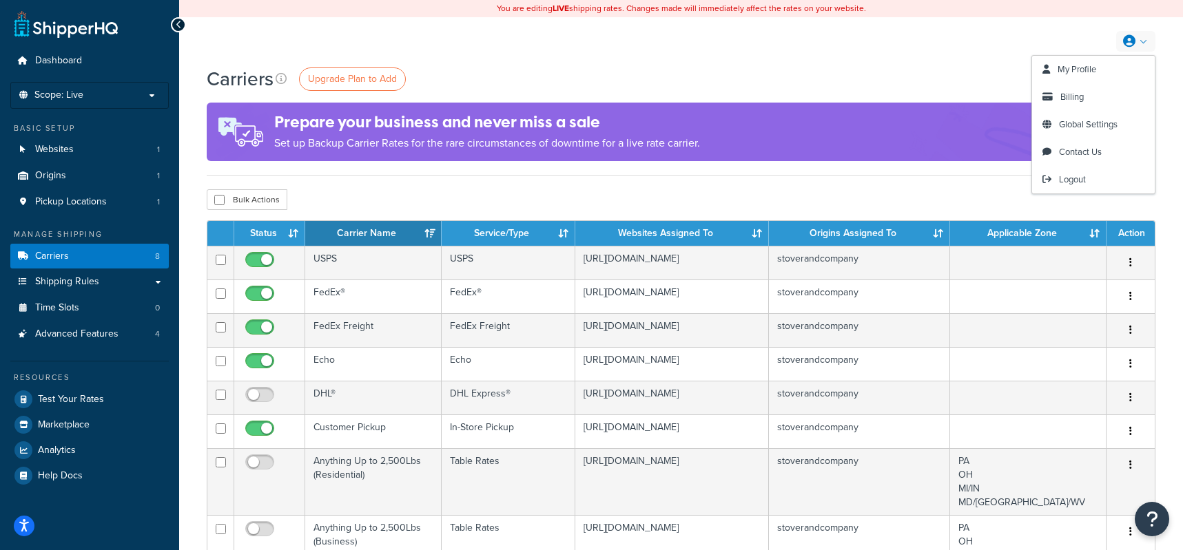
click at [1126, 46] on icon at bounding box center [1129, 41] width 12 height 12
click at [1079, 101] on span "Billing" at bounding box center [1071, 96] width 23 height 13
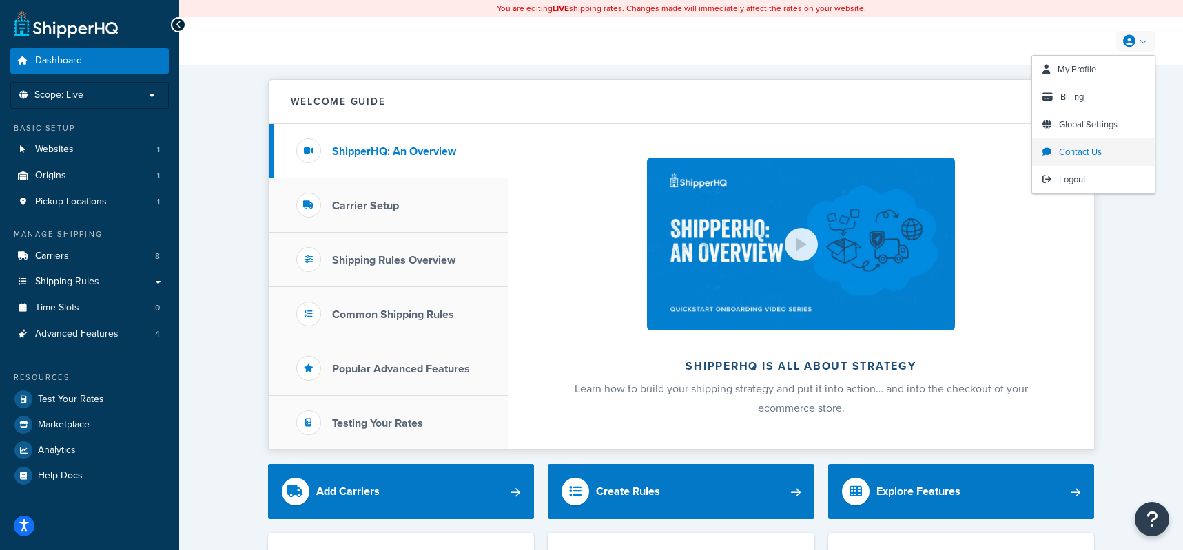
click at [1069, 152] on span "Contact Us" at bounding box center [1080, 151] width 43 height 13
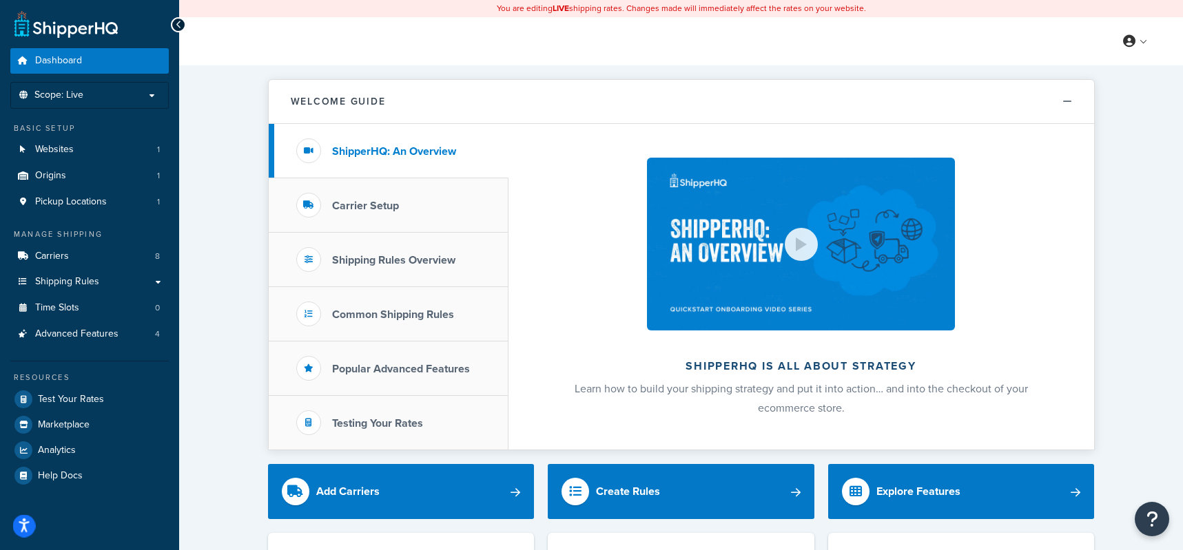
click at [24, 526] on icon "Open accessiBe: accessibility options, statement and help" at bounding box center [24, 528] width 11 height 12
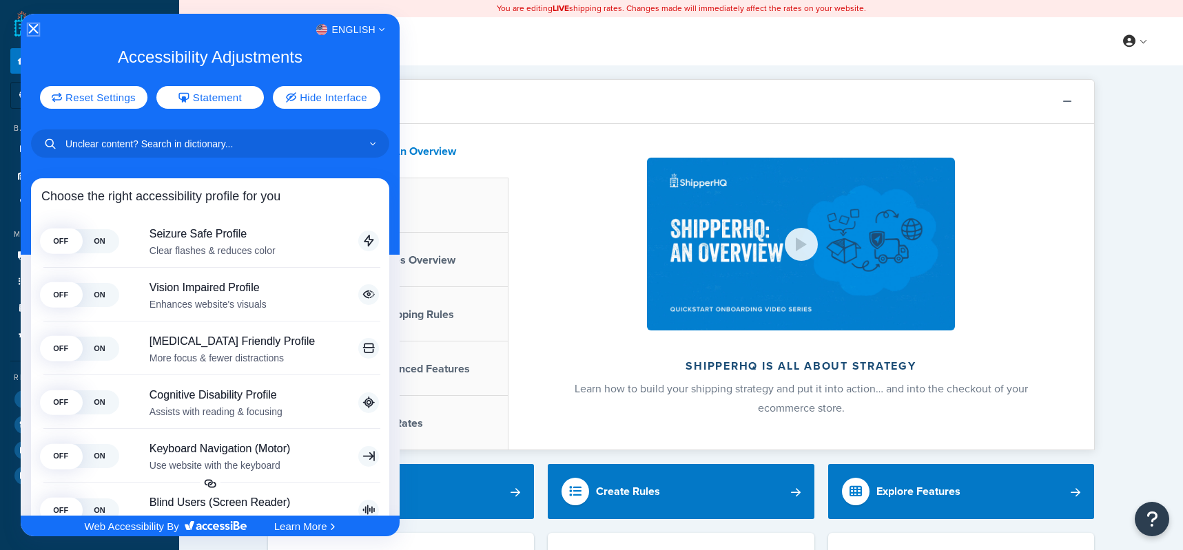
click at [30, 30] on icon "Close Accessibility Interface" at bounding box center [33, 29] width 10 height 10
